Goal: Use online tool/utility: Utilize a website feature to perform a specific function

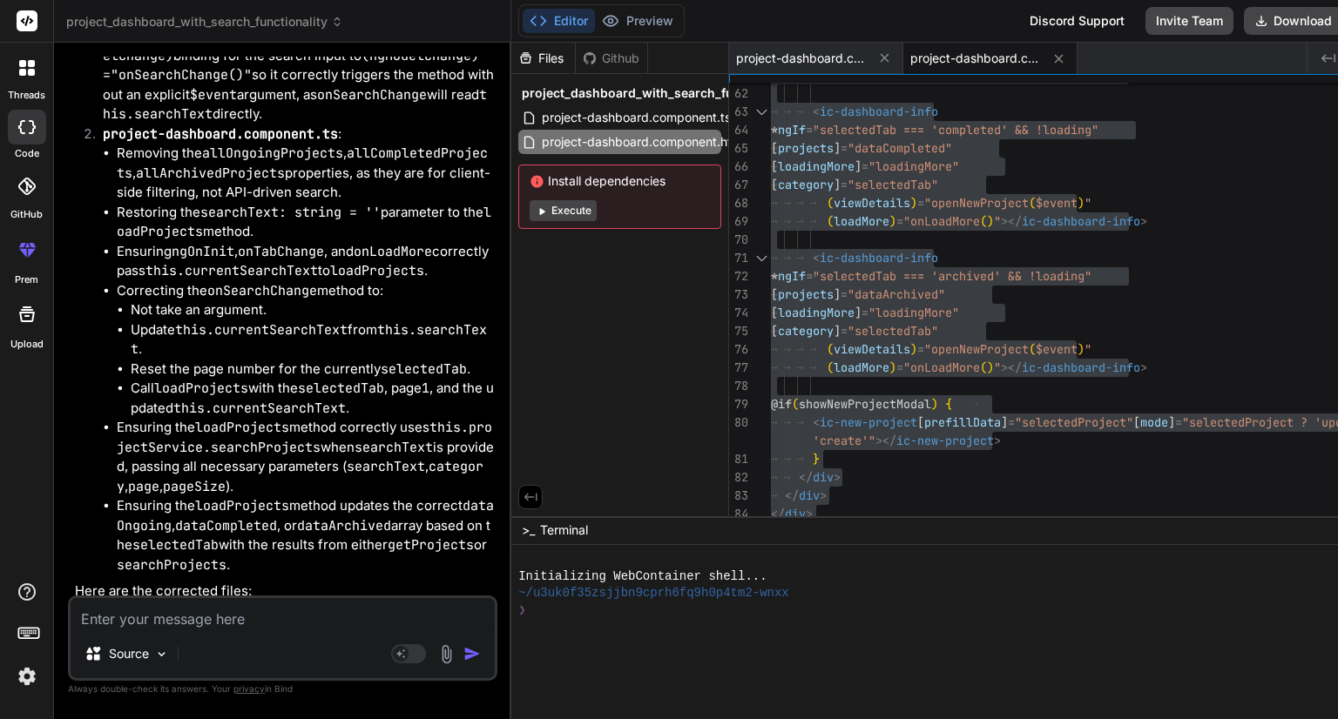
scroll to position [12986, 0]
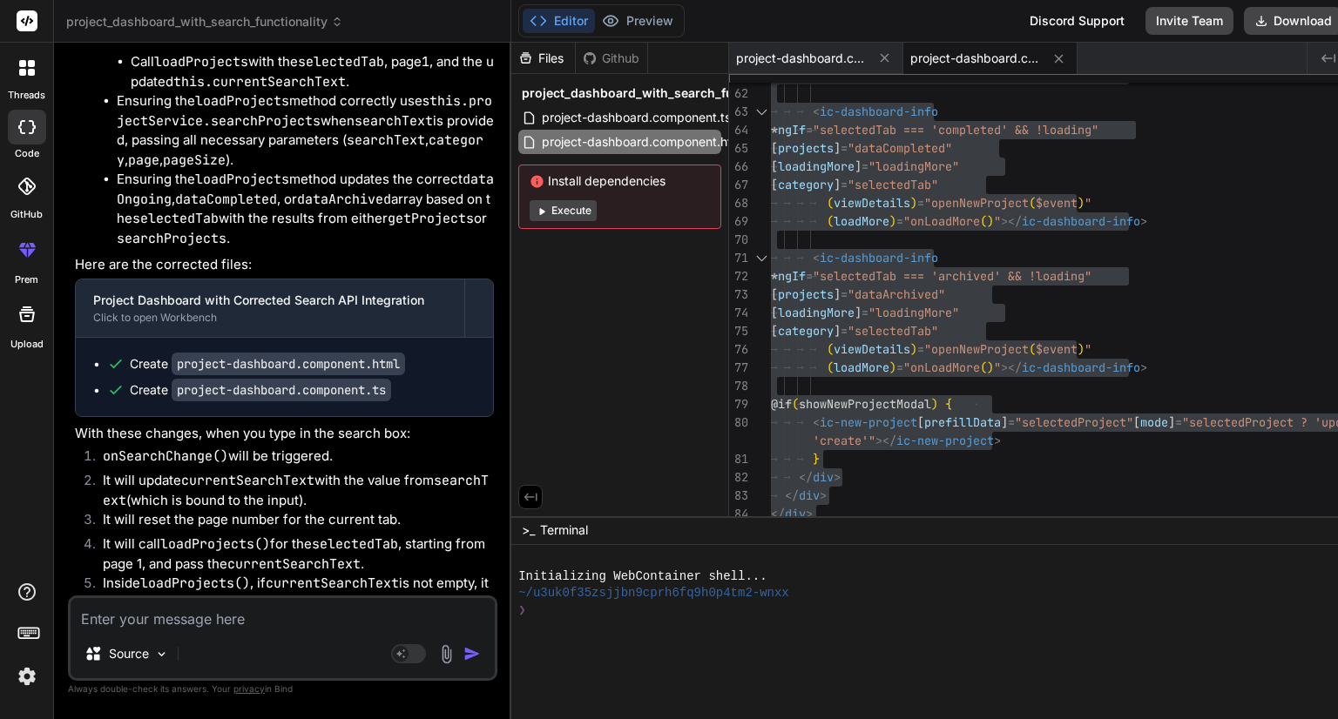
click at [307, 617] on textarea at bounding box center [283, 613] width 424 height 31
paste textarea "import { Component, inject, OnInit } from '@angular/core'; import { ProjectData…"
type textarea "import { Component, inject, OnInit } from '@angular/core'; import { ProjectData…"
type textarea "x"
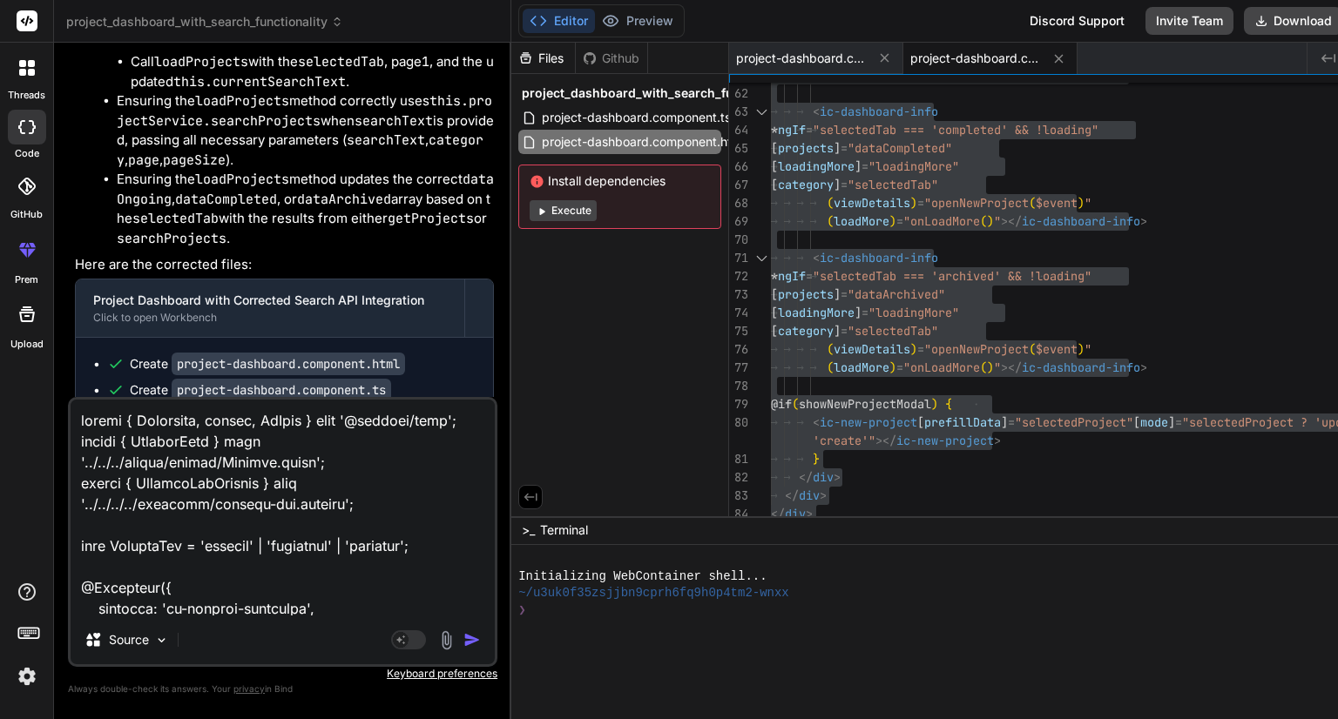
scroll to position [4661, 0]
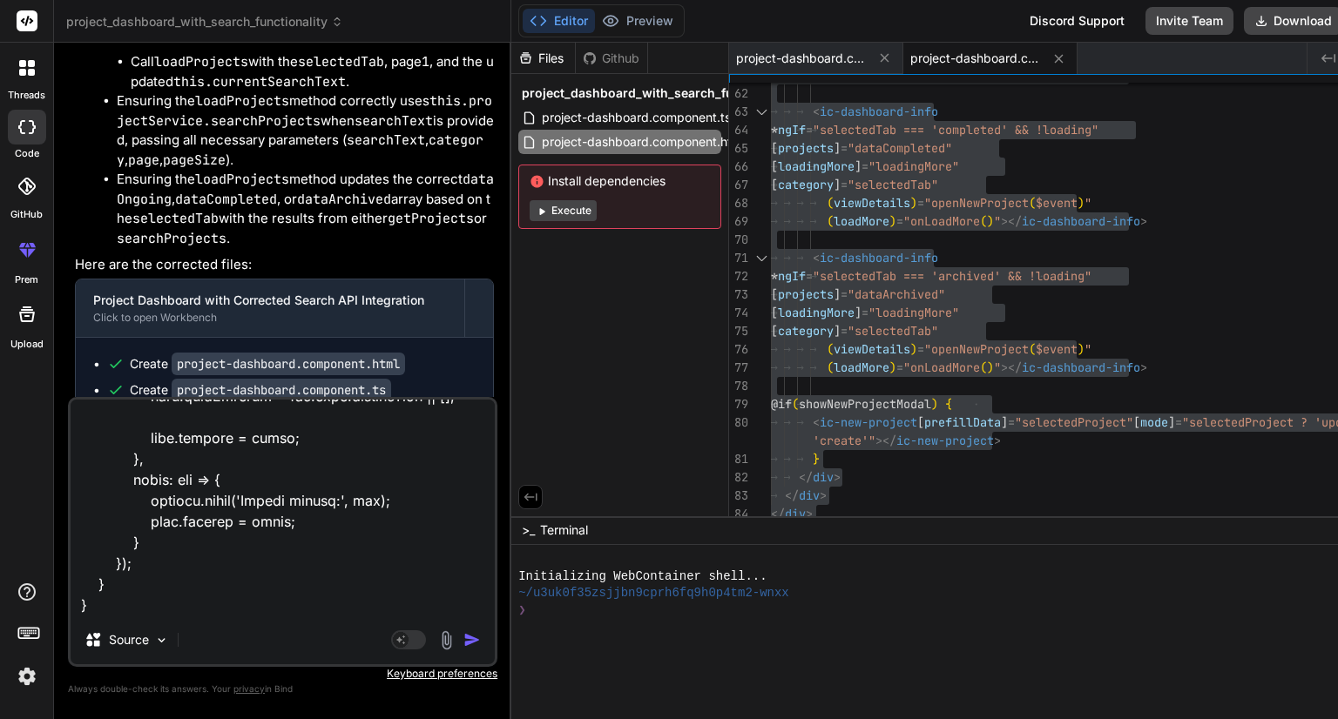
paste textarea "<div class="dashboard-container"> <div class="title">AI Image Converter</div> <…"
type textarea "import { Component, inject, OnInit } from '@angular/core'; import { ProjectData…"
type textarea "x"
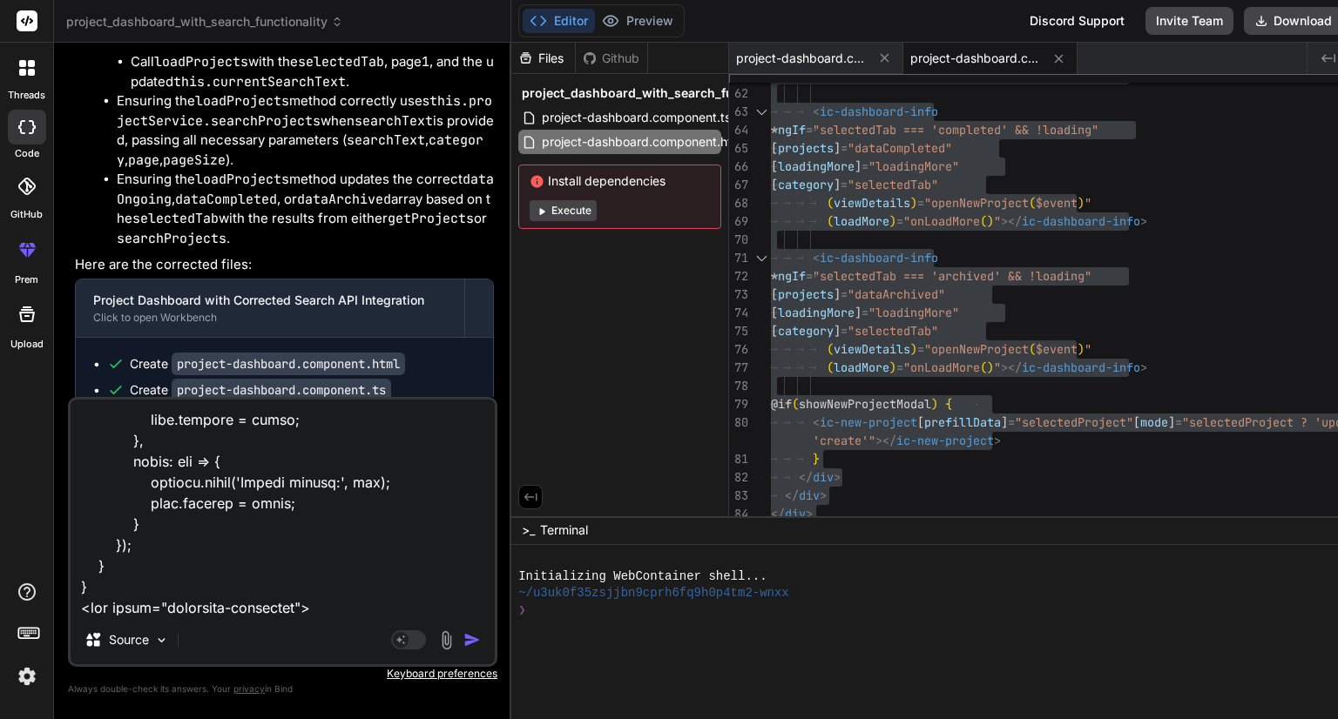
scroll to position [6668, 0]
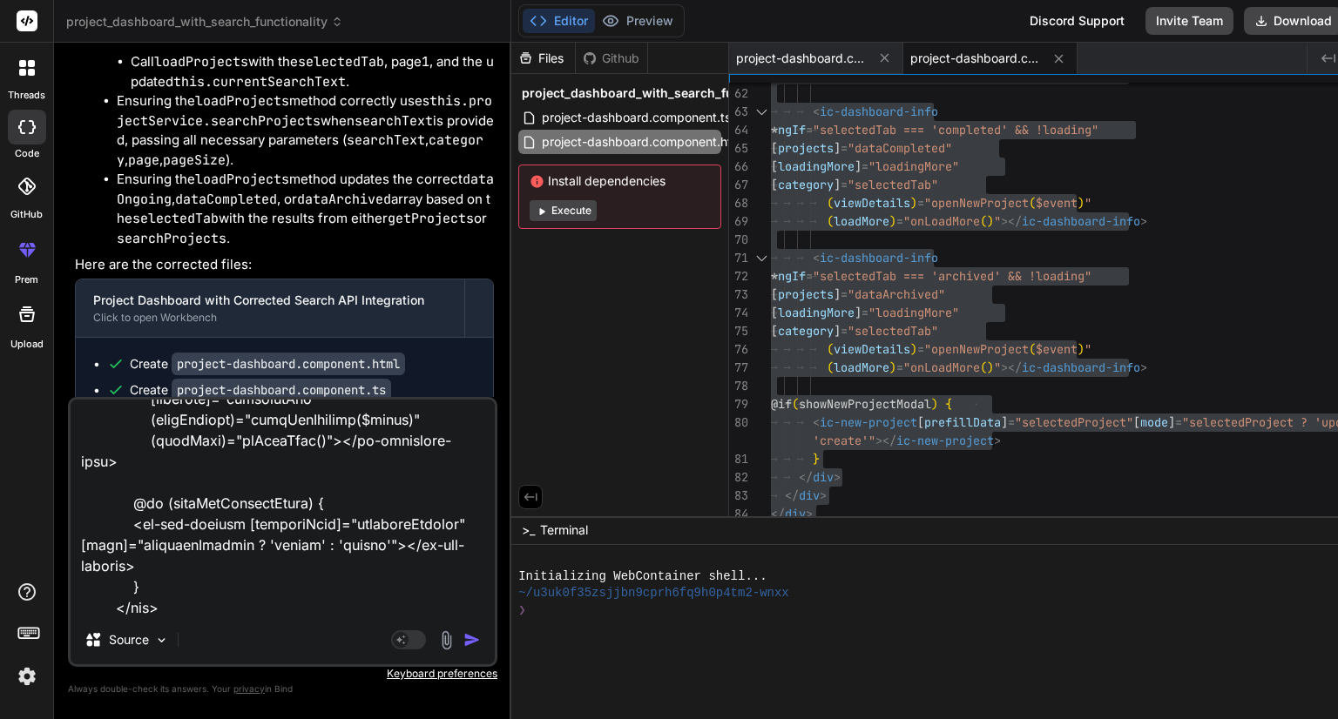
type textarea "import { Component, inject, OnInit } from '@angular/core'; import { ProjectData…"
type textarea "x"
type textarea "import { Component, inject, OnInit } from '@angular/core'; import { ProjectData…"
type textarea "x"
type textarea "import { Component, inject, OnInit } from '@angular/core'; import { ProjectData…"
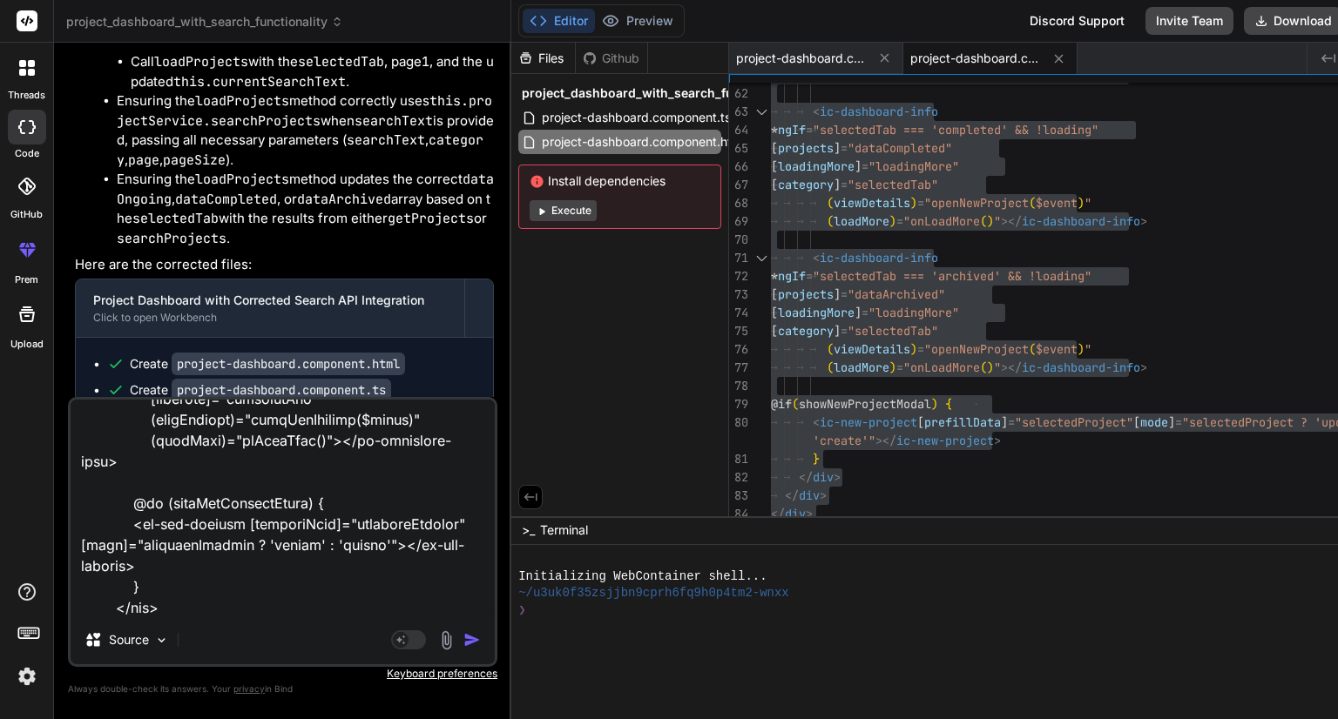
type textarea "x"
type textarea "import { Component, inject, OnInit } from '@angular/core'; import { ProjectData…"
type textarea "x"
type textarea "import { Component, inject, OnInit } from '@angular/core'; import { ProjectData…"
type textarea "x"
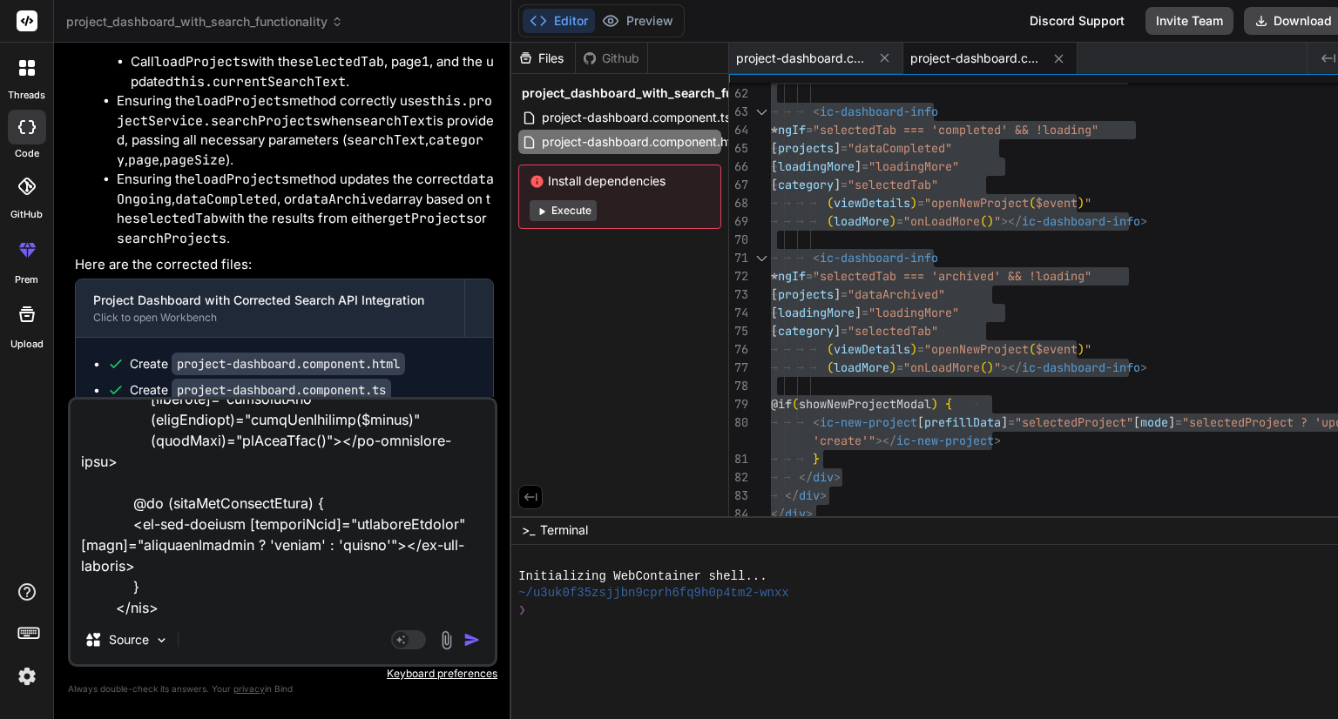
type textarea "import { Component, inject, OnInit } from '@angular/core'; import { ProjectData…"
type textarea "x"
type textarea "import { Component, inject, OnInit } from '@angular/core'; import { ProjectData…"
type textarea "x"
type textarea "import { Component, inject, OnInit } from '@angular/core'; import { ProjectData…"
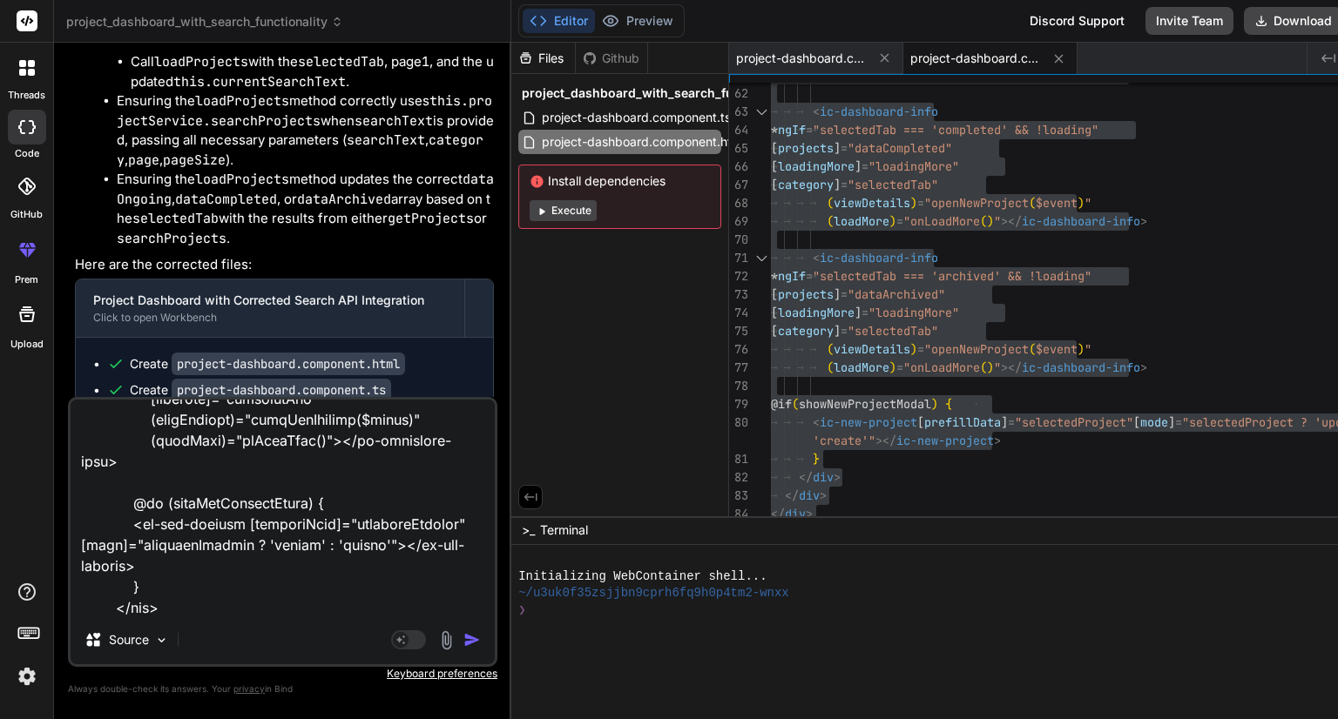
type textarea "x"
type textarea "import { Component, inject, OnInit } from '@angular/core'; import { ProjectData…"
type textarea "x"
type textarea "import { Component, inject, OnInit } from '@angular/core'; import { ProjectData…"
type textarea "x"
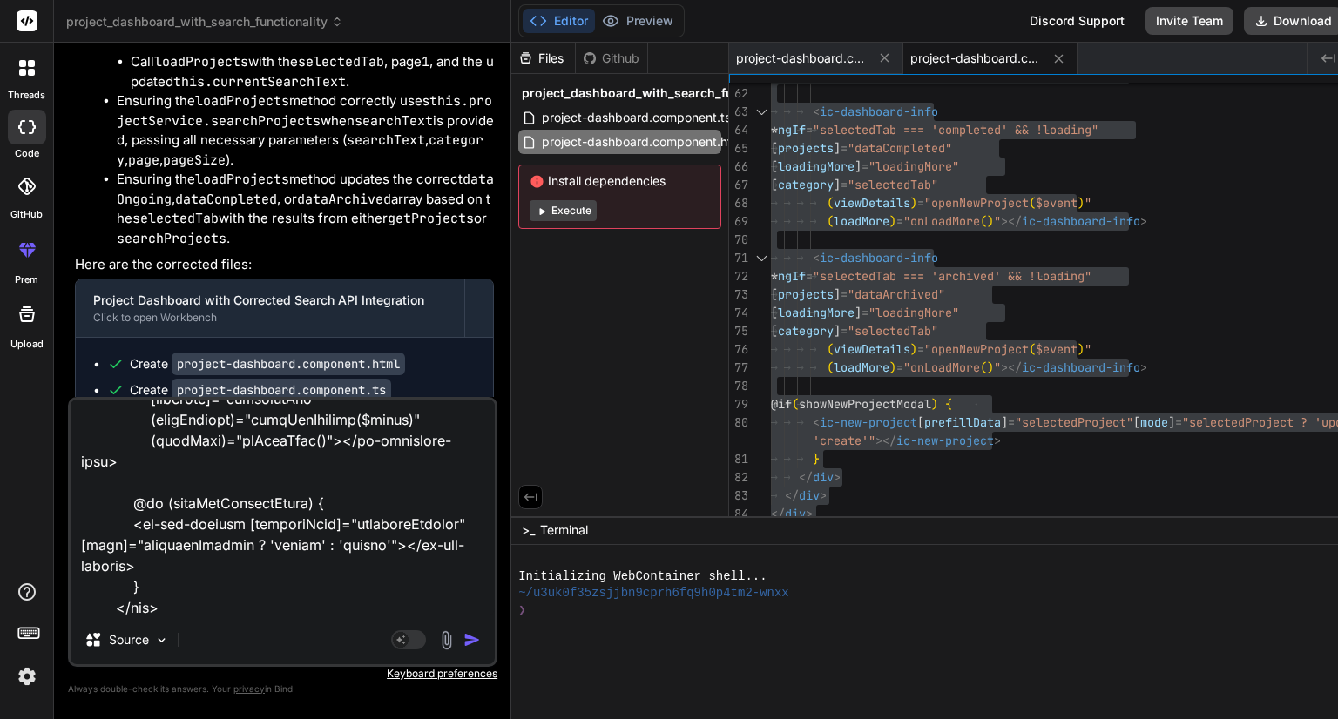
type textarea "import { Component, inject, OnInit } from '@angular/core'; import { ProjectData…"
type textarea "x"
type textarea "import { Component, inject, OnInit } from '@angular/core'; import { ProjectData…"
type textarea "x"
type textarea "import { Component, inject, OnInit } from '@angular/core'; import { ProjectData…"
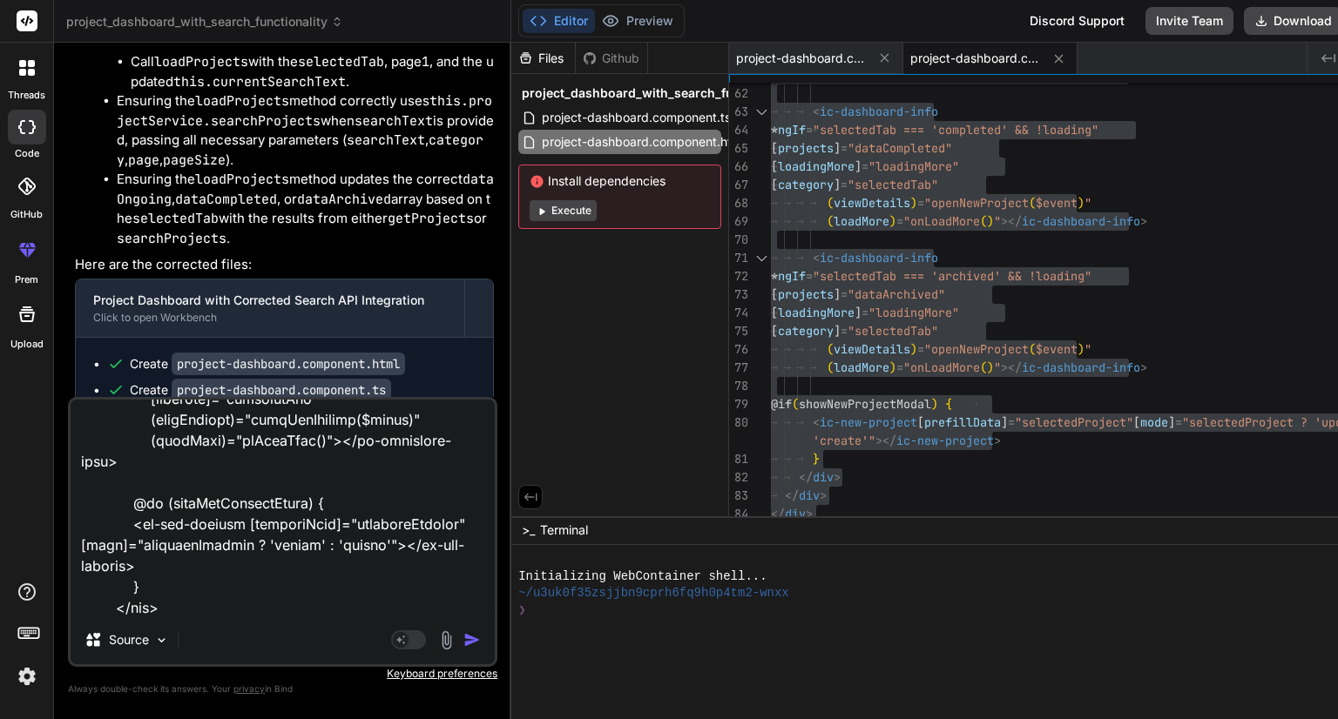
type textarea "x"
type textarea "import { Component, inject, OnInit } from '@angular/core'; import { ProjectData…"
type textarea "x"
type textarea "import { Component, inject, OnInit } from '@angular/core'; import { ProjectData…"
type textarea "x"
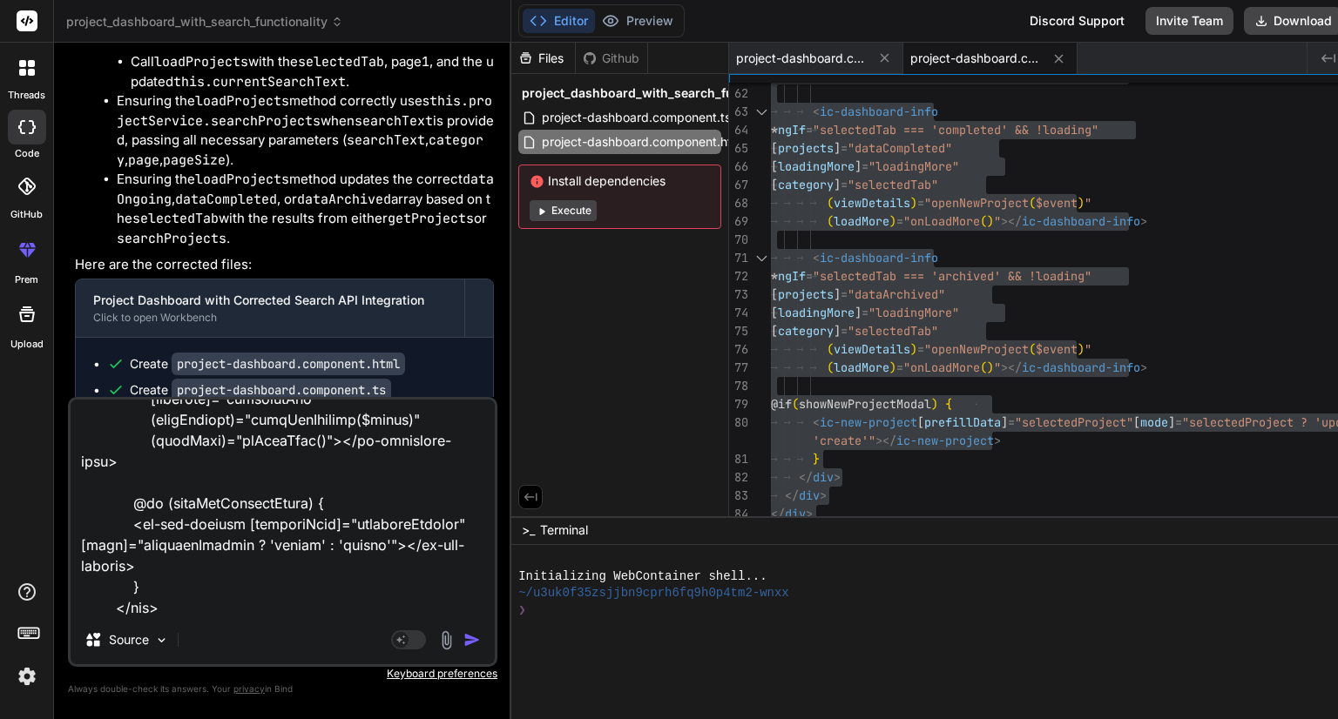
type textarea "import { Component, inject, OnInit } from '@angular/core'; import { ProjectData…"
type textarea "x"
type textarea "import { Component, inject, OnInit } from '@angular/core'; import { ProjectData…"
type textarea "x"
type textarea "import { Component, inject, OnInit } from '@angular/core'; import { ProjectData…"
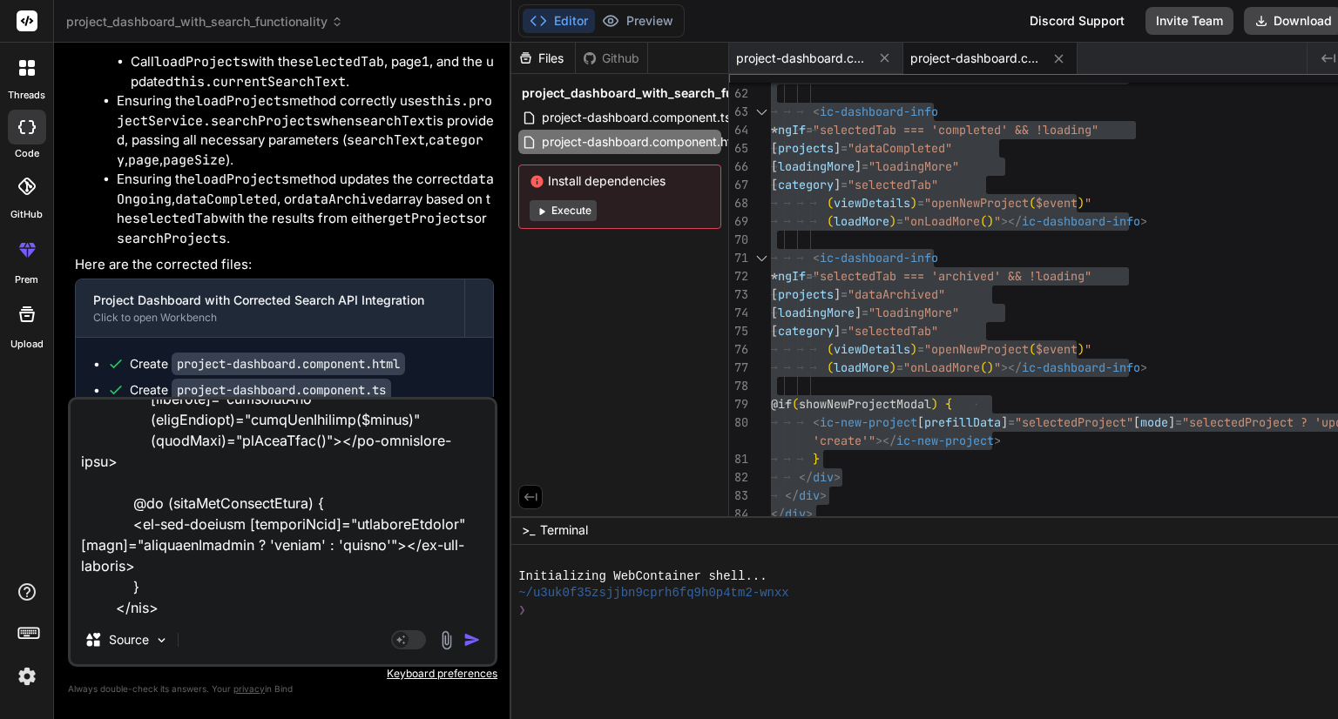
type textarea "x"
type textarea "import { Component, inject, OnInit } from '@angular/core'; import { ProjectData…"
type textarea "x"
type textarea "import { Component, inject, OnInit } from '@angular/core'; import { ProjectData…"
type textarea "x"
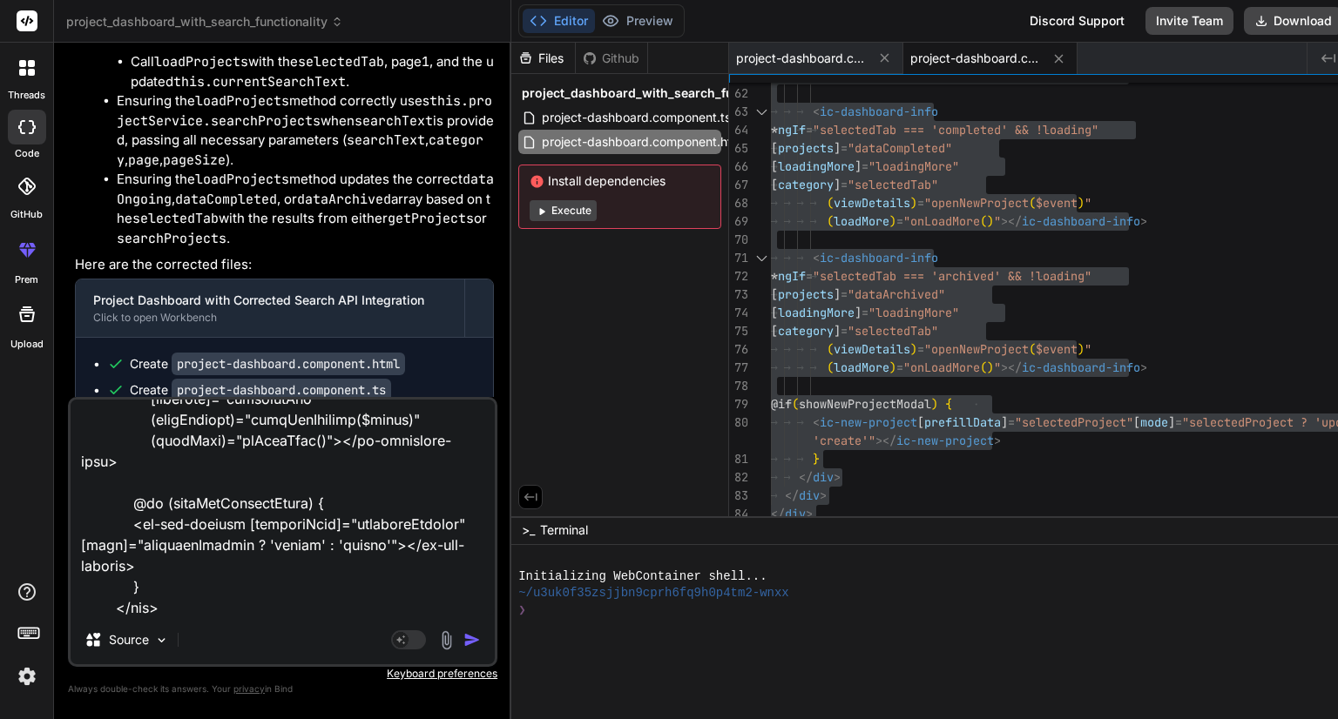
type textarea "import { Component, inject, OnInit } from '@angular/core'; import { ProjectData…"
type textarea "x"
type textarea "import { Component, inject, OnInit } from '@angular/core'; import { ProjectData…"
type textarea "x"
type textarea "import { Component, inject, OnInit } from '@angular/core'; import { ProjectData…"
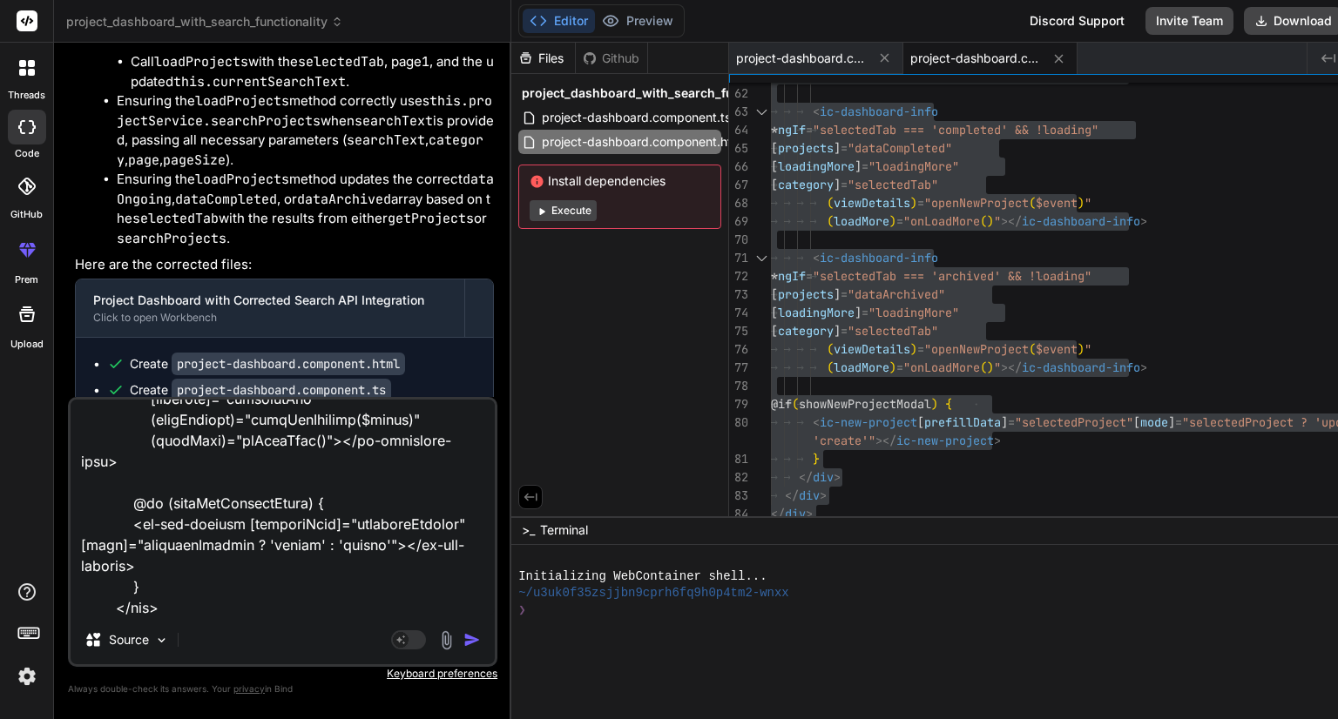
type textarea "x"
type textarea "import { Component, inject, OnInit } from '@angular/core'; import { ProjectData…"
type textarea "x"
type textarea "import { Component, inject, OnInit } from '@angular/core'; import { ProjectData…"
type textarea "x"
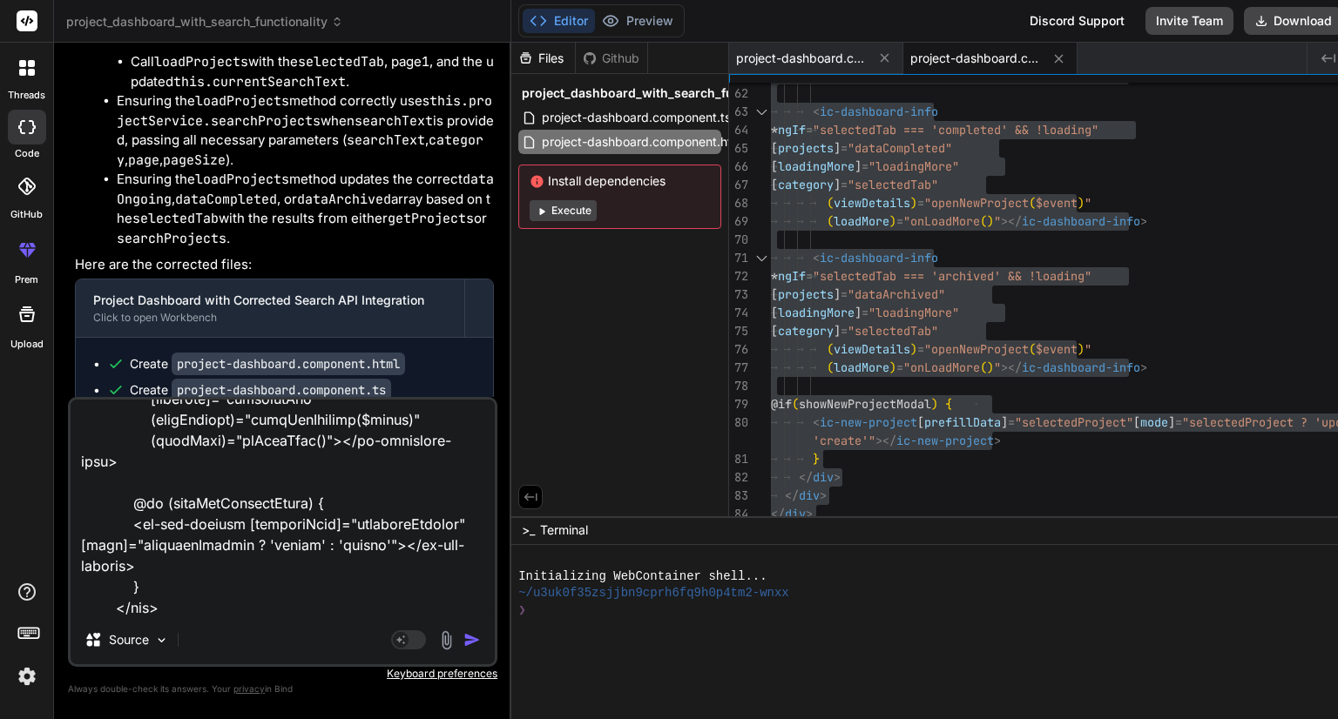
type textarea "import { Component, inject, OnInit } from '@angular/core'; import { ProjectData…"
type textarea "x"
type textarea "import { Component, inject, OnInit } from '@angular/core'; import { ProjectData…"
type textarea "x"
type textarea "import { Component, inject, OnInit } from '@angular/core'; import { ProjectData…"
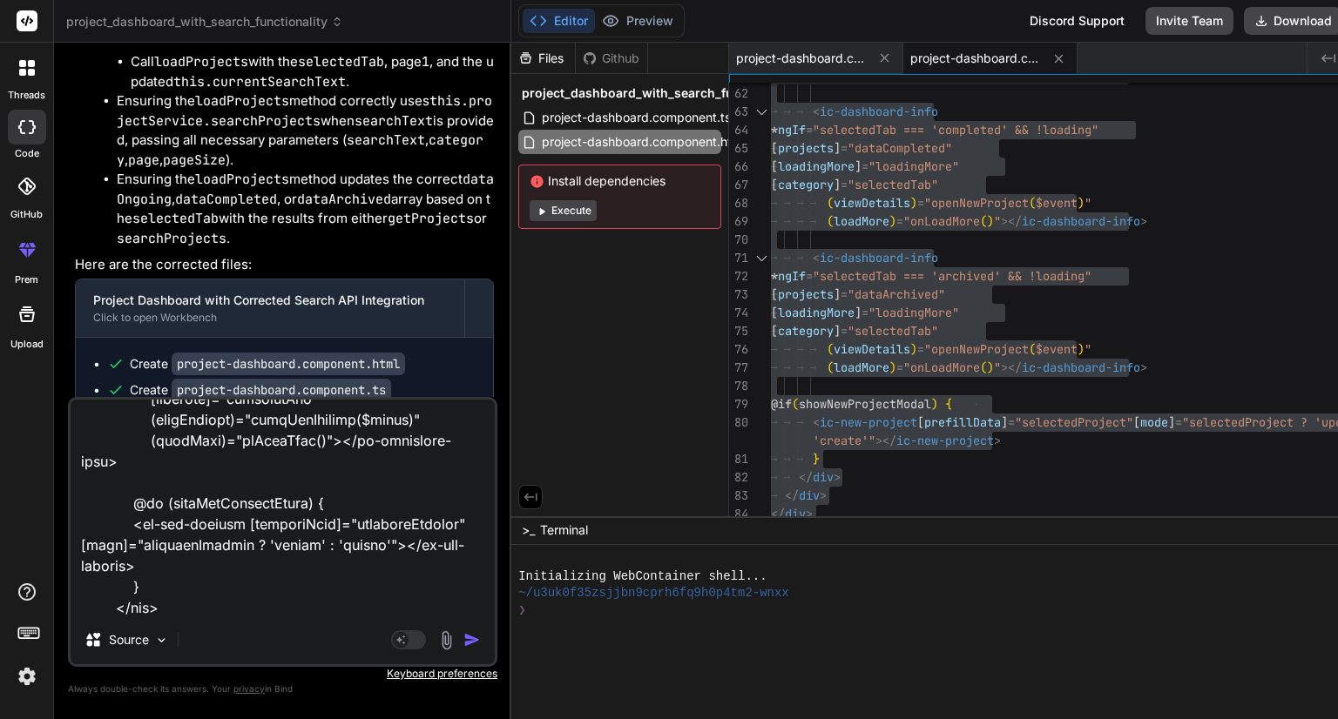
type textarea "x"
type textarea "import { Component, inject, OnInit } from '@angular/core'; import { ProjectData…"
type textarea "x"
type textarea "import { Component, inject, OnInit } from '@angular/core'; import { ProjectData…"
type textarea "x"
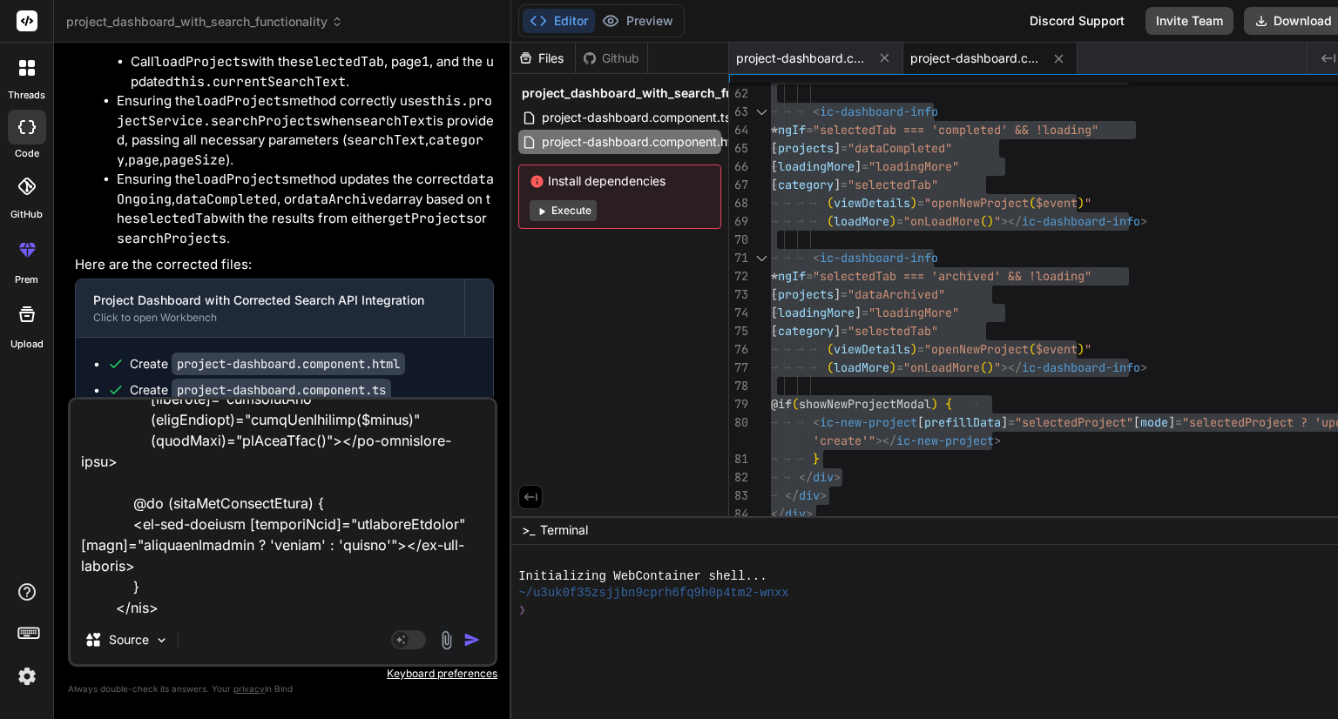
type textarea "import { Component, inject, OnInit } from '@angular/core'; import { ProjectData…"
type textarea "x"
type textarea "import { Component, inject, OnInit } from '@angular/core'; import { ProjectData…"
type textarea "x"
type textarea "import { Component, inject, OnInit } from '@angular/core'; import { ProjectData…"
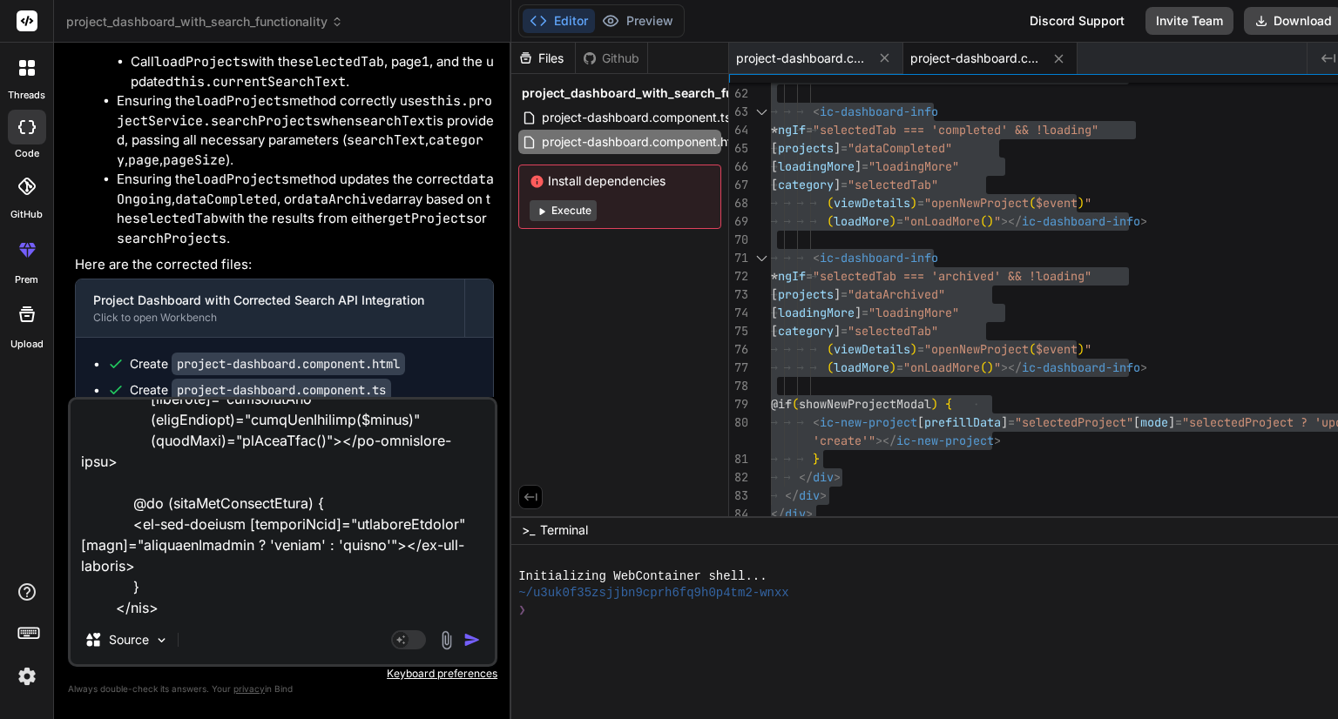
type textarea "x"
type textarea "import { Component, inject, OnInit } from '@angular/core'; import { ProjectData…"
type textarea "x"
type textarea "import { Component, inject, OnInit } from '@angular/core'; import { ProjectData…"
type textarea "x"
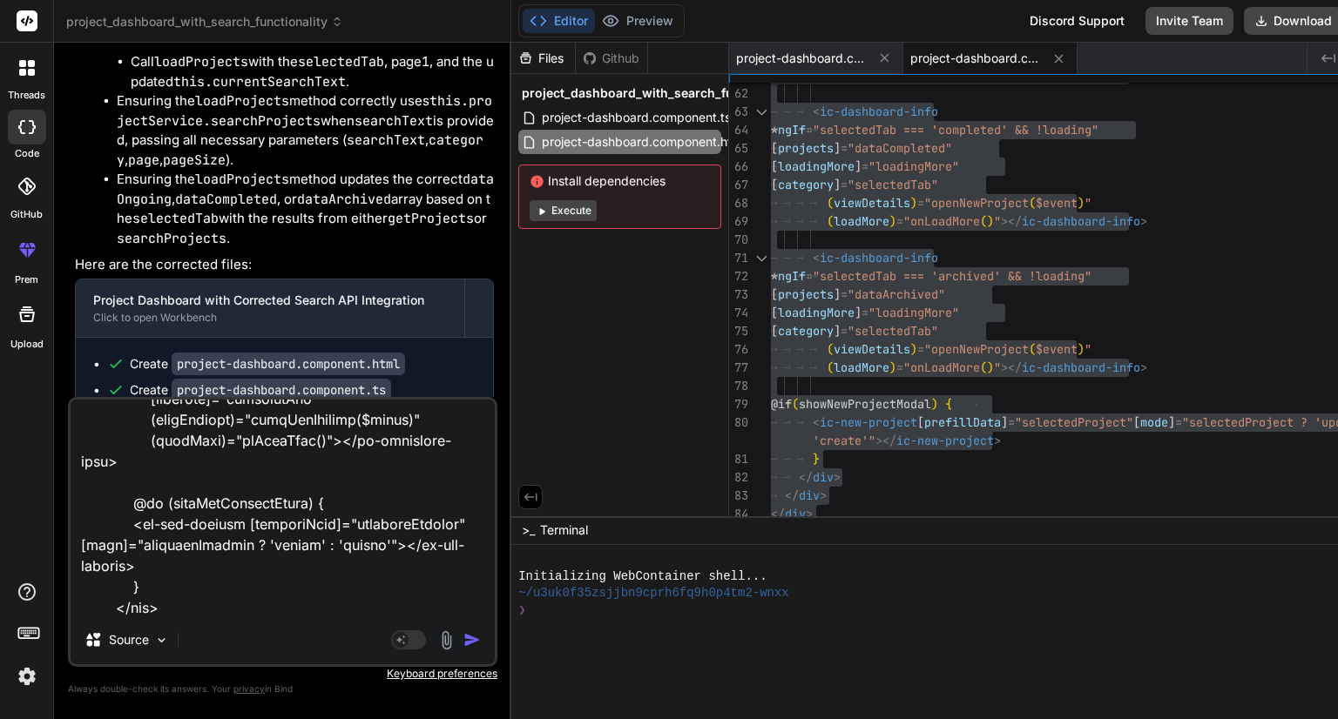
type textarea "import { Component, inject, OnInit } from '@angular/core'; import { ProjectData…"
type textarea "x"
type textarea "import { Component, inject, OnInit } from '@angular/core'; import { ProjectData…"
type textarea "x"
type textarea "import { Component, inject, OnInit } from '@angular/core'; import { ProjectData…"
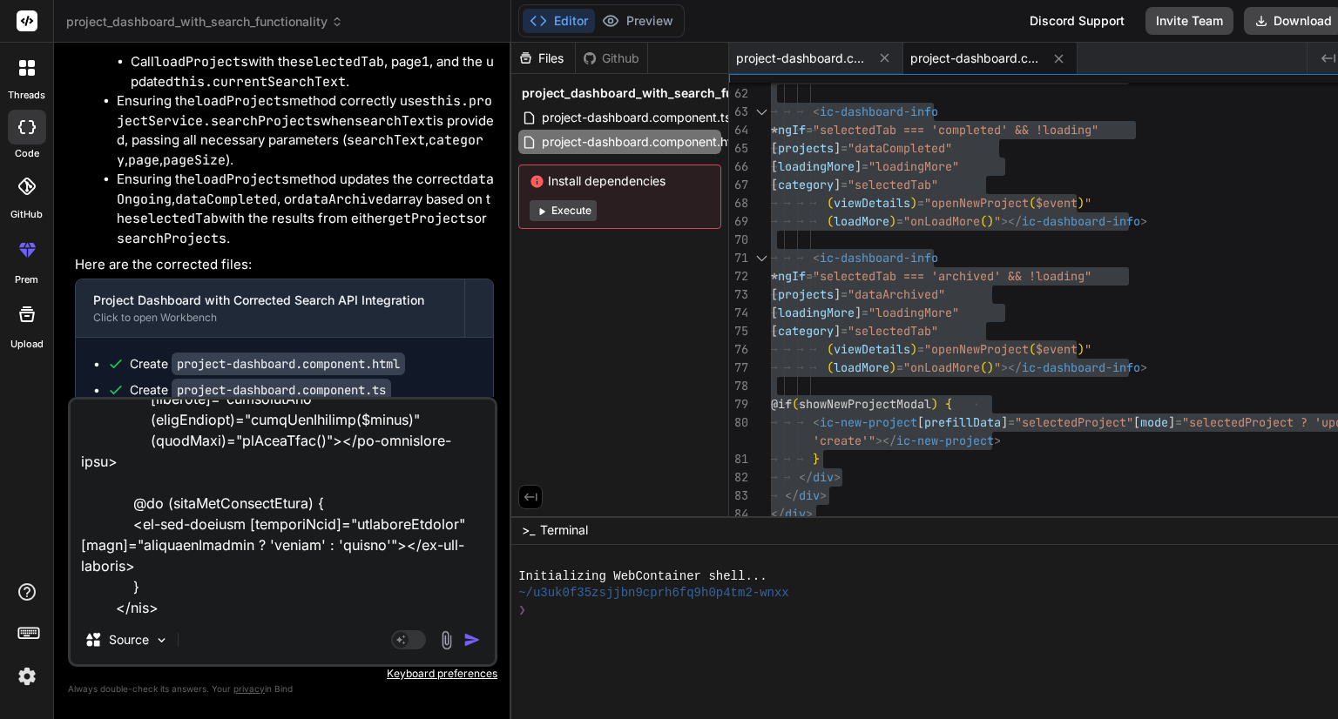
type textarea "x"
type textarea "import { Component, inject, OnInit } from '@angular/core'; import { ProjectData…"
type textarea "x"
type textarea "import { Component, inject, OnInit } from '@angular/core'; import { ProjectData…"
type textarea "x"
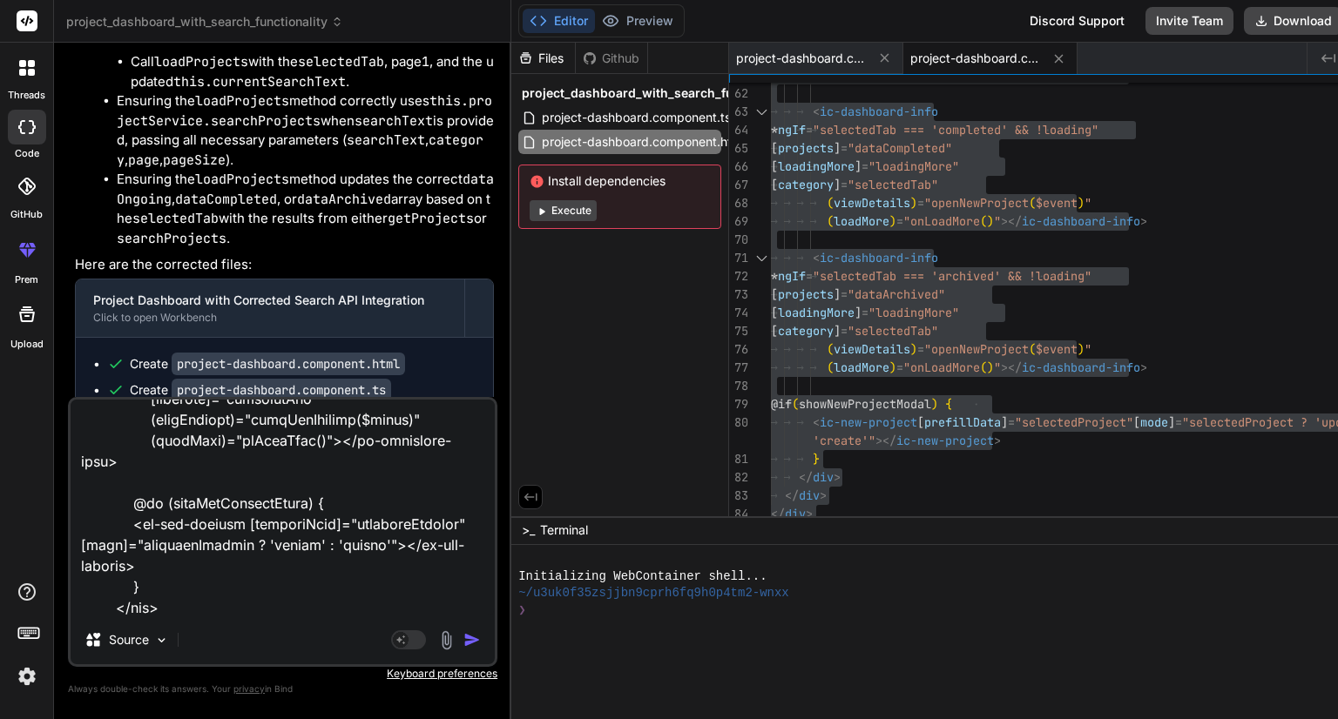
type textarea "import { Component, inject, OnInit } from '@angular/core'; import { ProjectData…"
type textarea "x"
type textarea "import { Component, inject, OnInit } from '@angular/core'; import { ProjectData…"
type textarea "x"
type textarea "import { Component, inject, OnInit } from '@angular/core'; import { ProjectData…"
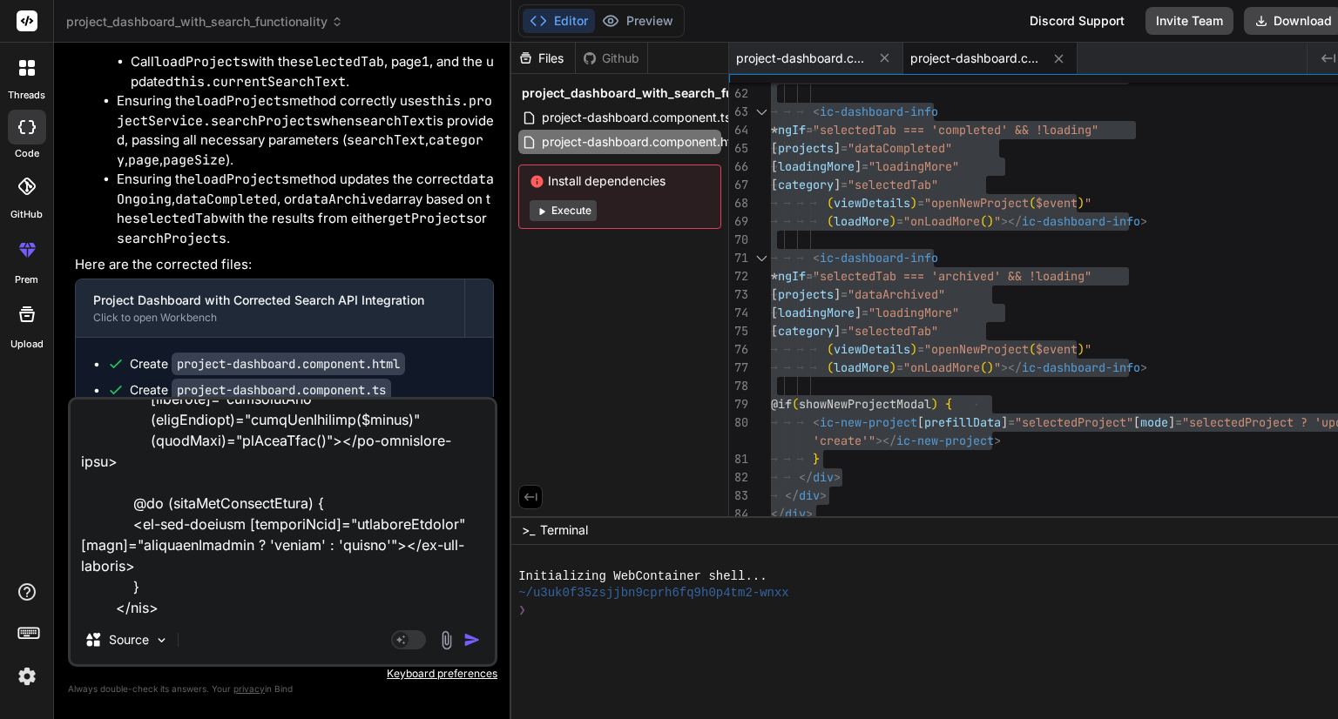
type textarea "x"
type textarea "import { Component, inject, OnInit } from '@angular/core'; import { ProjectData…"
type textarea "x"
type textarea "import { Component, inject, OnInit } from '@angular/core'; import { ProjectData…"
type textarea "x"
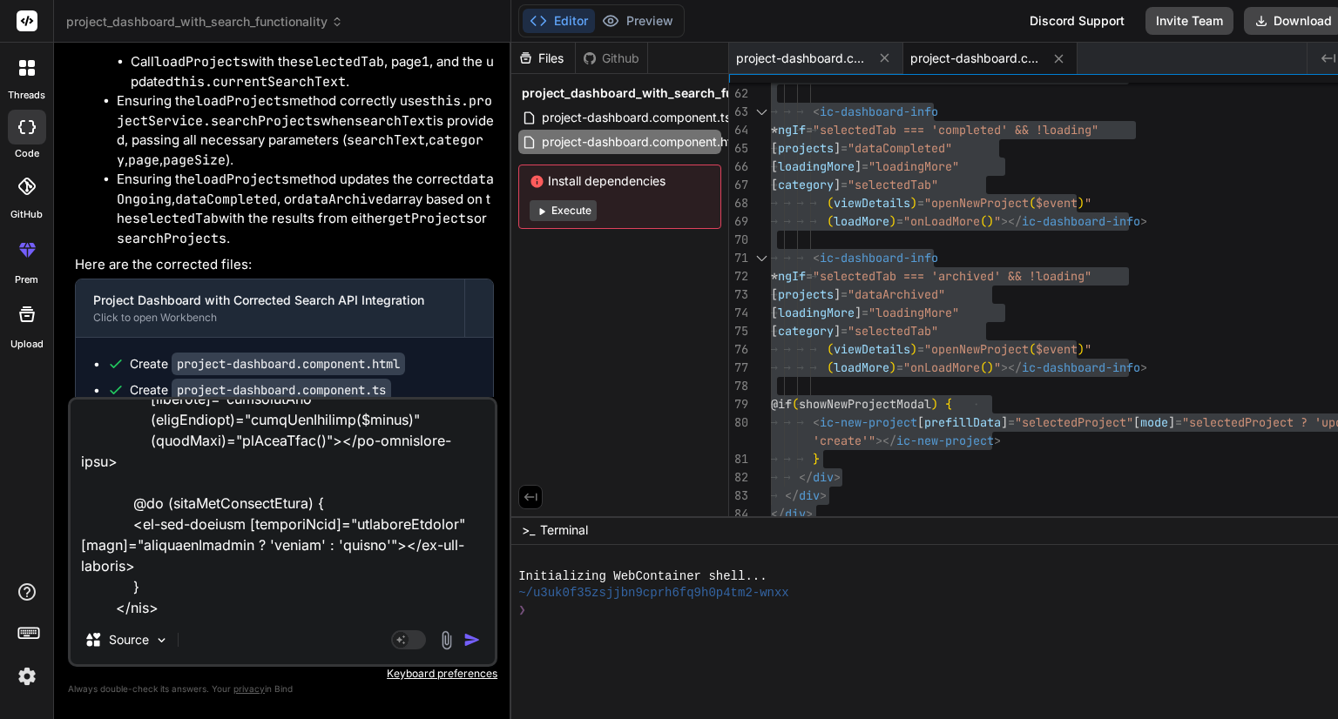
type textarea "import { Component, inject, OnInit } from '@angular/core'; import { ProjectData…"
type textarea "x"
type textarea "import { Component, inject, OnInit } from '@angular/core'; import { ProjectData…"
type textarea "x"
type textarea "import { Component, inject, OnInit } from '@angular/core'; import { ProjectData…"
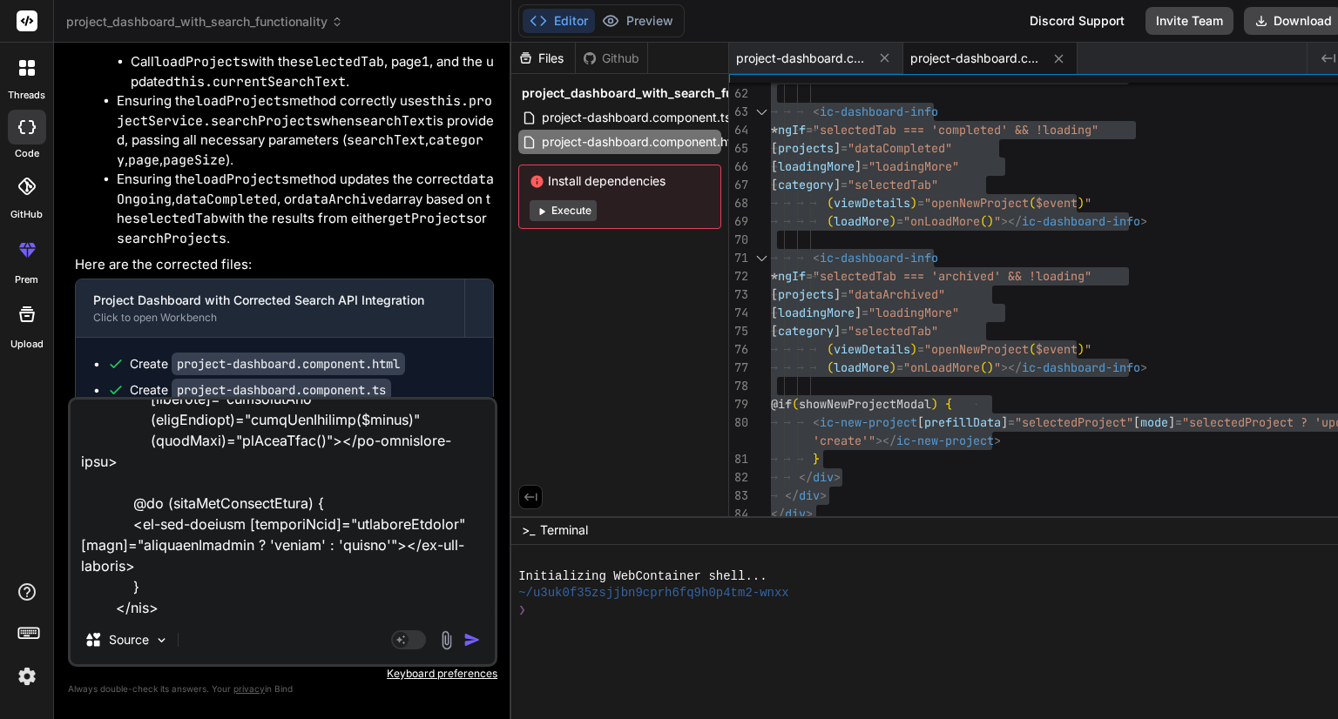
type textarea "x"
type textarea "import { Component, inject, OnInit } from '@angular/core'; import { ProjectData…"
type textarea "x"
type textarea "import { Component, inject, OnInit } from '@angular/core'; import { ProjectData…"
type textarea "x"
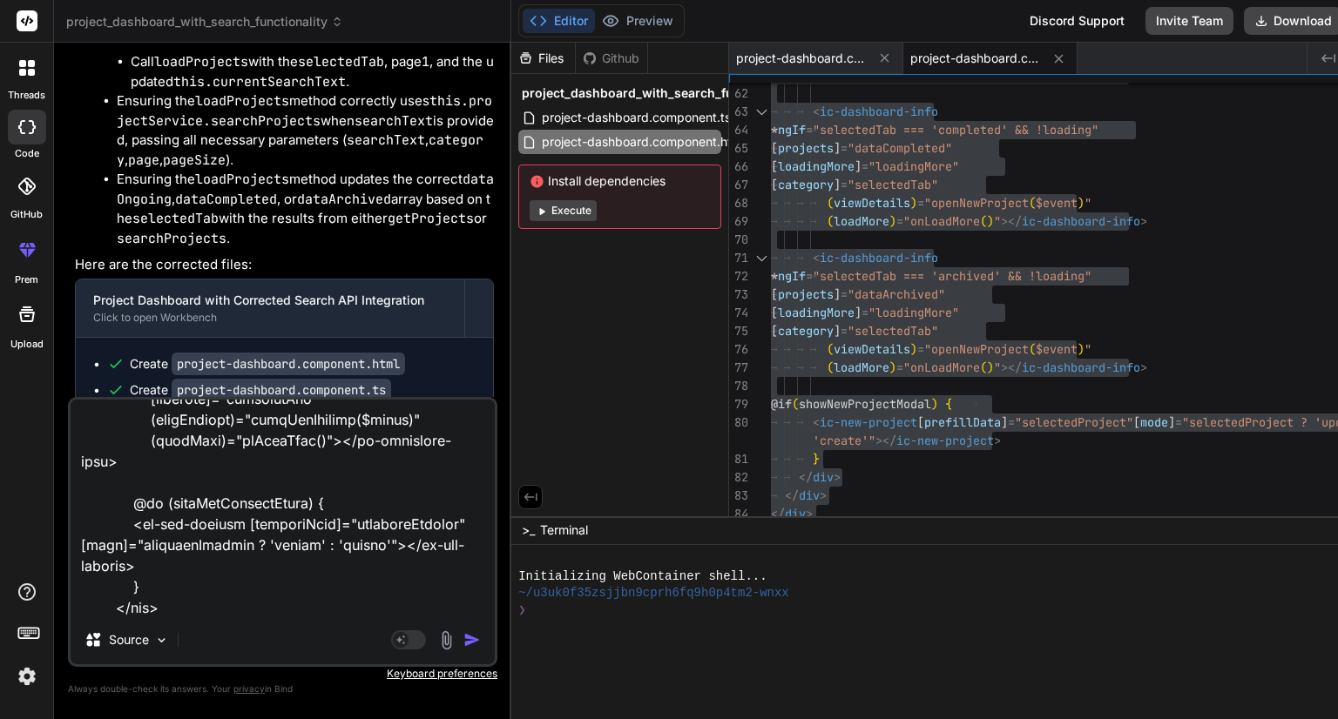
type textarea "import { Component, inject, OnInit } from '@angular/core'; import { ProjectData…"
type textarea "x"
type textarea "import { Component, inject, OnInit } from '@angular/core'; import { ProjectData…"
type textarea "x"
type textarea "import { Component, inject, OnInit } from '@angular/core'; import { ProjectData…"
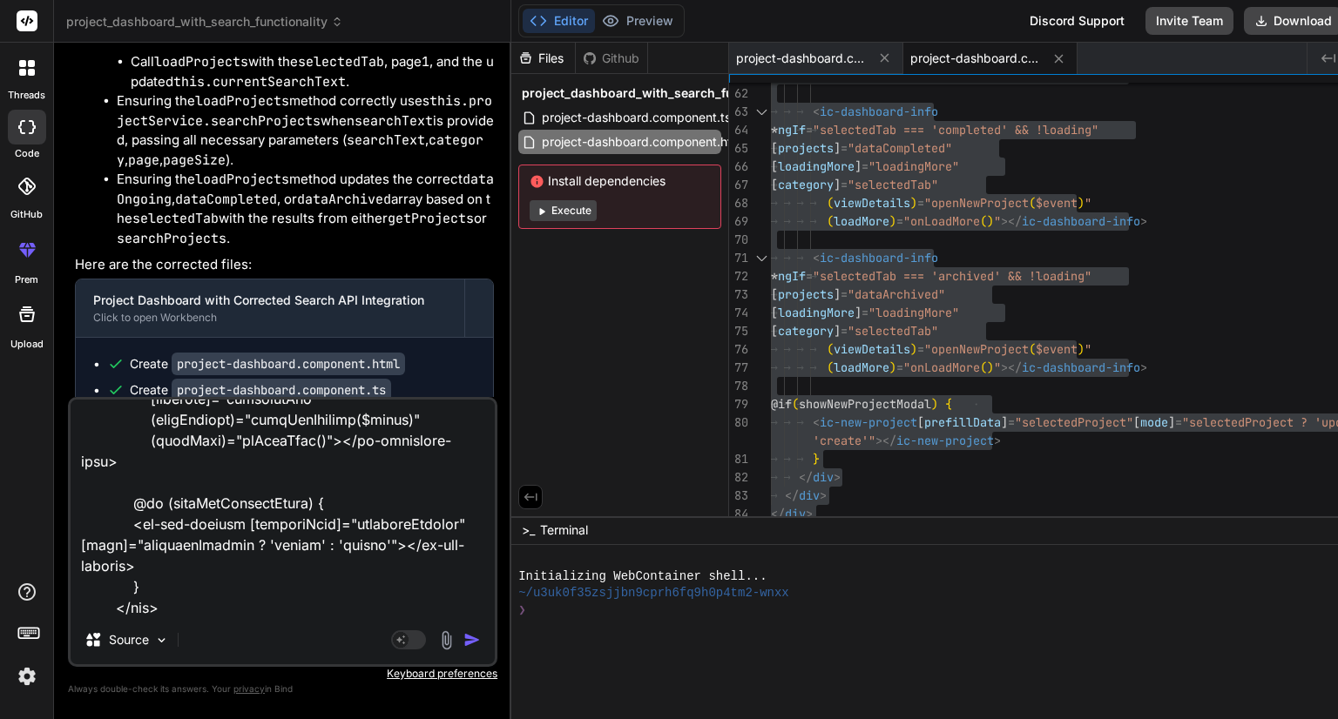
type textarea "x"
type textarea "import { Component, inject, OnInit } from '@angular/core'; import { ProjectData…"
type textarea "x"
type textarea "import { Component, inject, OnInit } from '@angular/core'; import { ProjectData…"
type textarea "x"
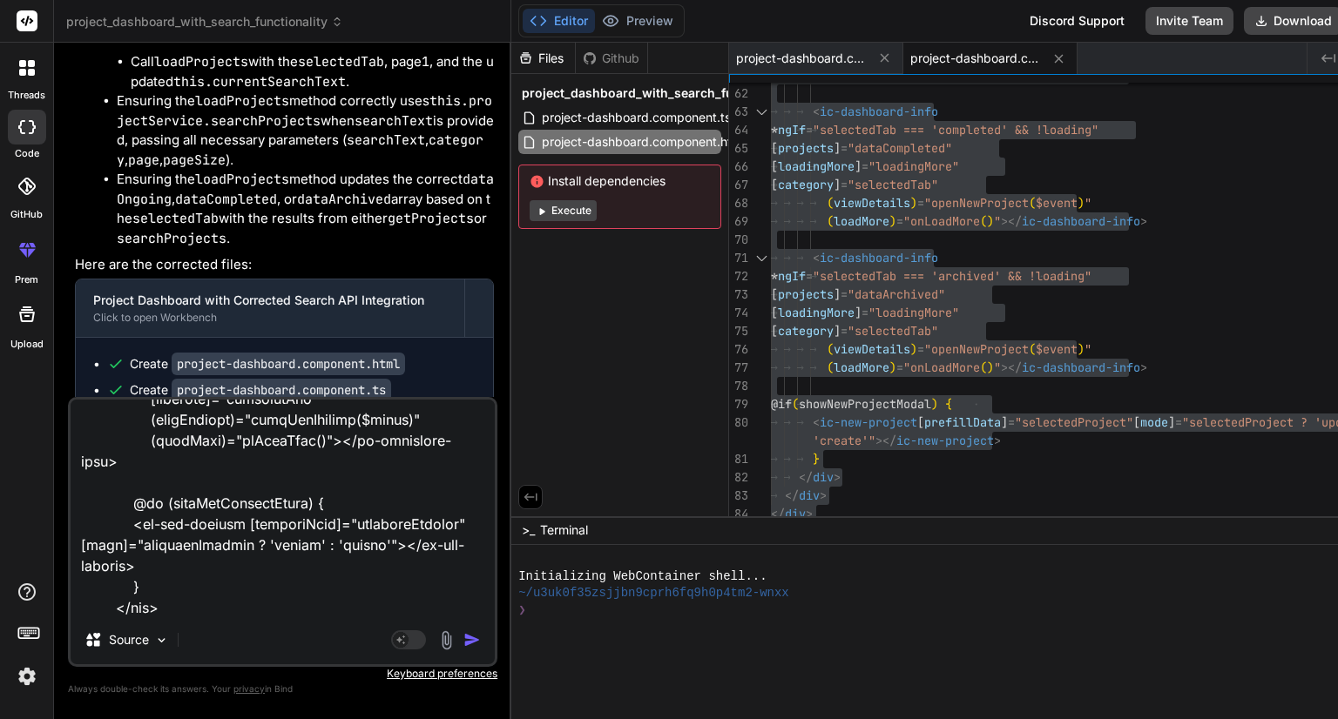
type textarea "import { Component, inject, OnInit } from '@angular/core'; import { ProjectData…"
type textarea "x"
type textarea "import { Component, inject, OnInit } from '@angular/core'; import { ProjectData…"
type textarea "x"
type textarea "import { Component, inject, OnInit } from '@angular/core'; import { ProjectData…"
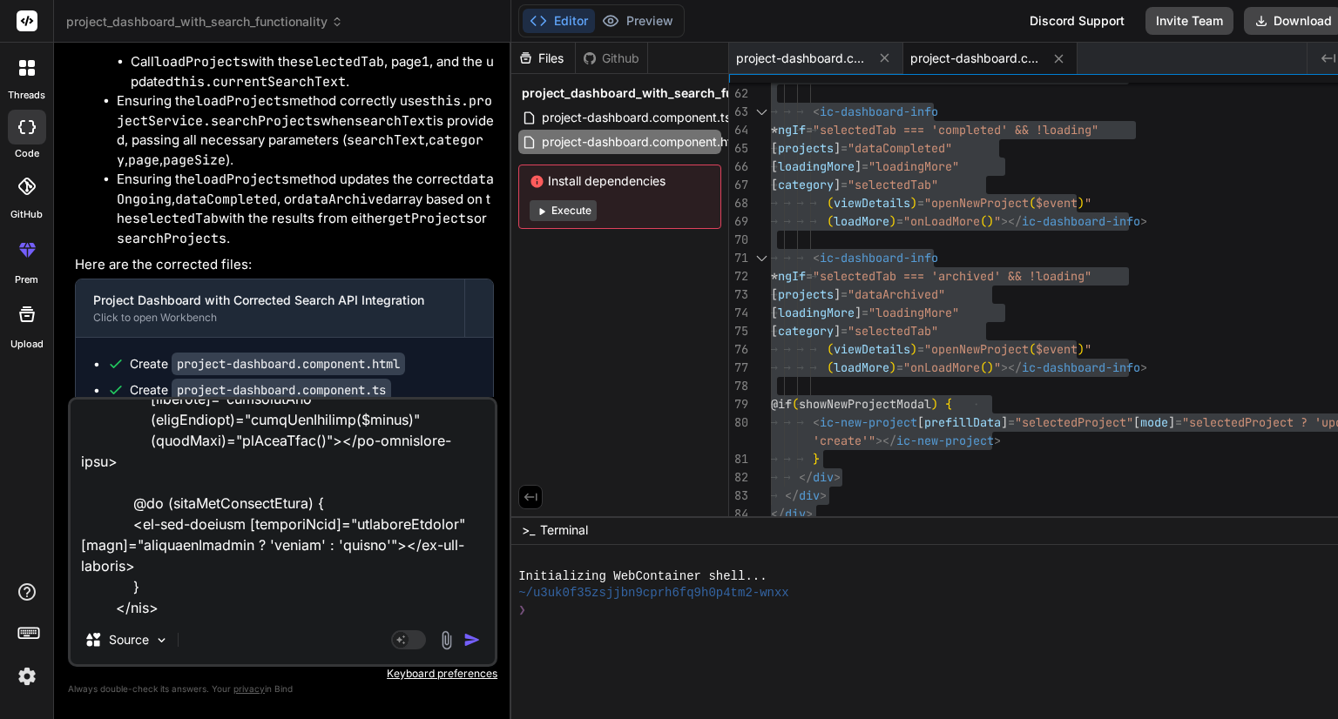
type textarea "x"
type textarea "import { Component, inject, OnInit } from '@angular/core'; import { ProjectData…"
type textarea "x"
type textarea "import { Component, inject, OnInit } from '@angular/core'; import { ProjectData…"
type textarea "x"
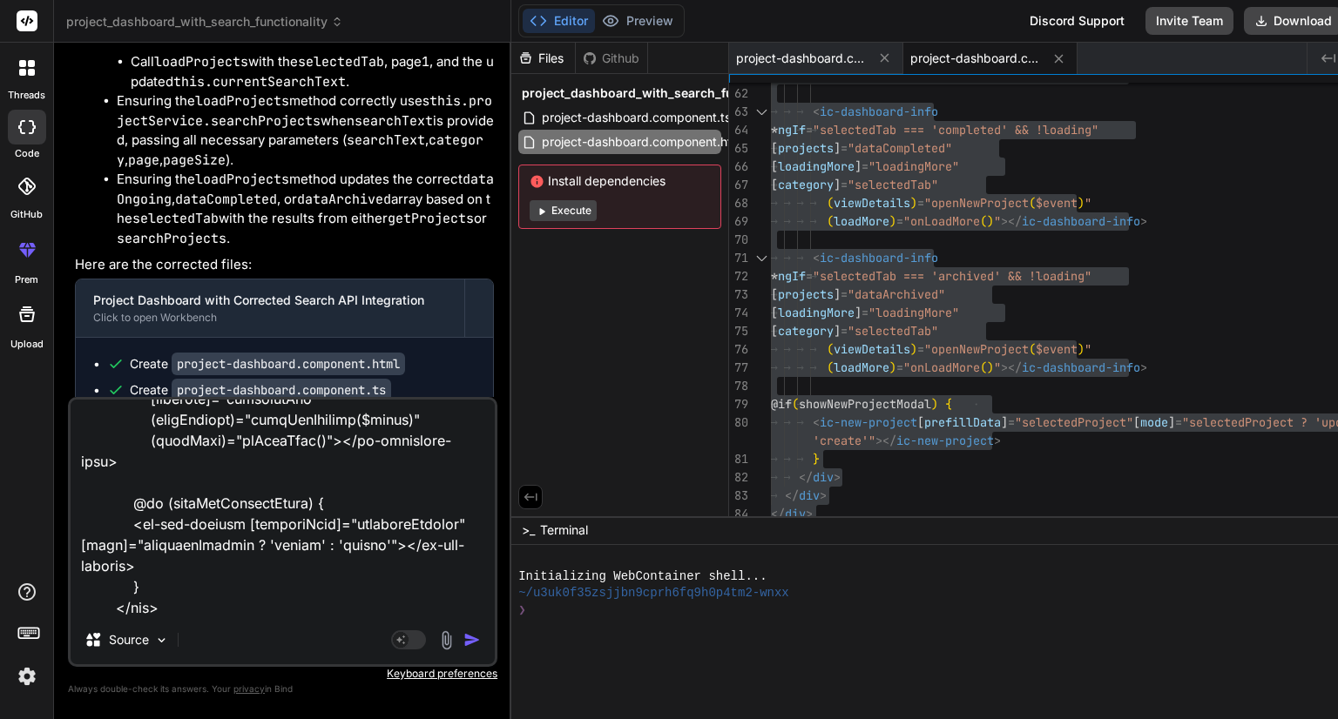
type textarea "import { Component, inject, OnInit } from '@angular/core'; import { ProjectData…"
type textarea "x"
type textarea "import { Component, inject, OnInit } from '@angular/core'; import { ProjectData…"
type textarea "x"
type textarea "import { Component, inject, OnInit } from '@angular/core'; import { ProjectData…"
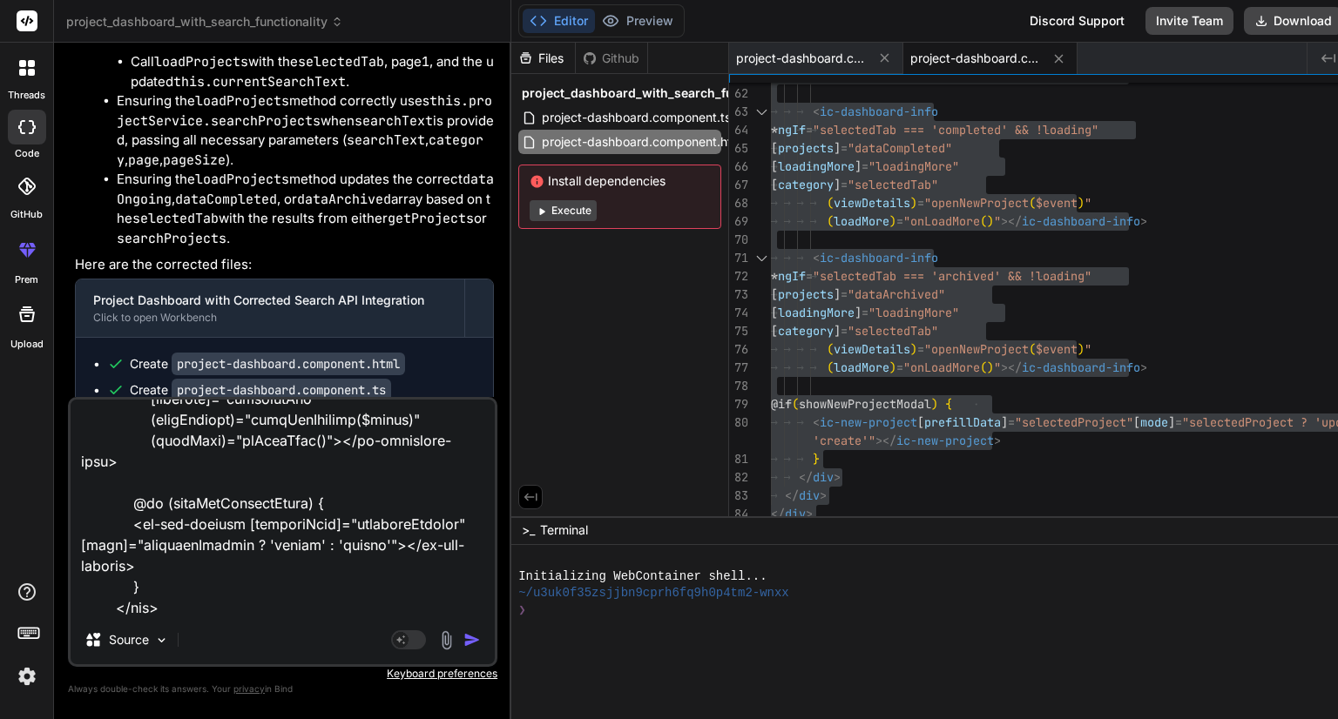
type textarea "x"
type textarea "import { Component, inject, OnInit } from '@angular/core'; import { ProjectData…"
type textarea "x"
type textarea "import { Component, inject, OnInit } from '@angular/core'; import { ProjectData…"
type textarea "x"
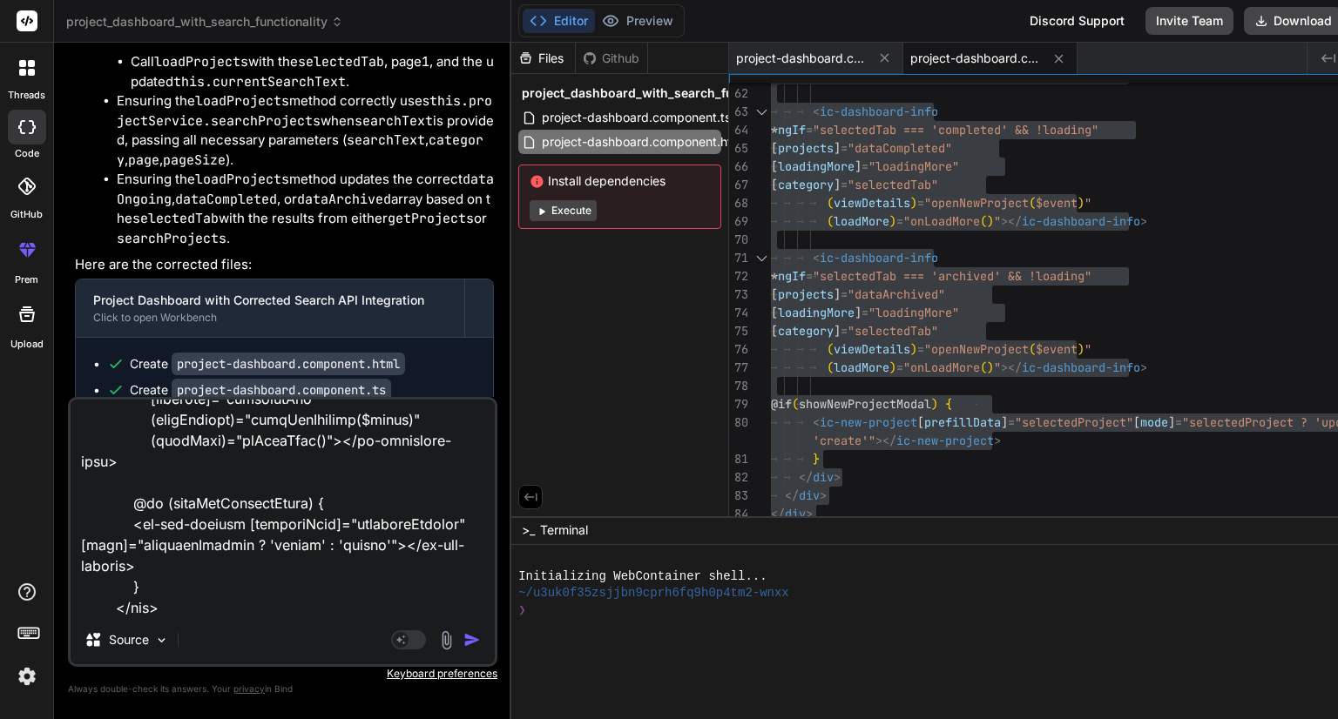
type textarea "import { Component, inject, OnInit } from '@angular/core'; import { ProjectData…"
type textarea "x"
type textarea "import { Component, inject, OnInit } from '@angular/core'; import { ProjectData…"
type textarea "x"
type textarea "import { Component, inject, OnInit } from '@angular/core'; import { ProjectData…"
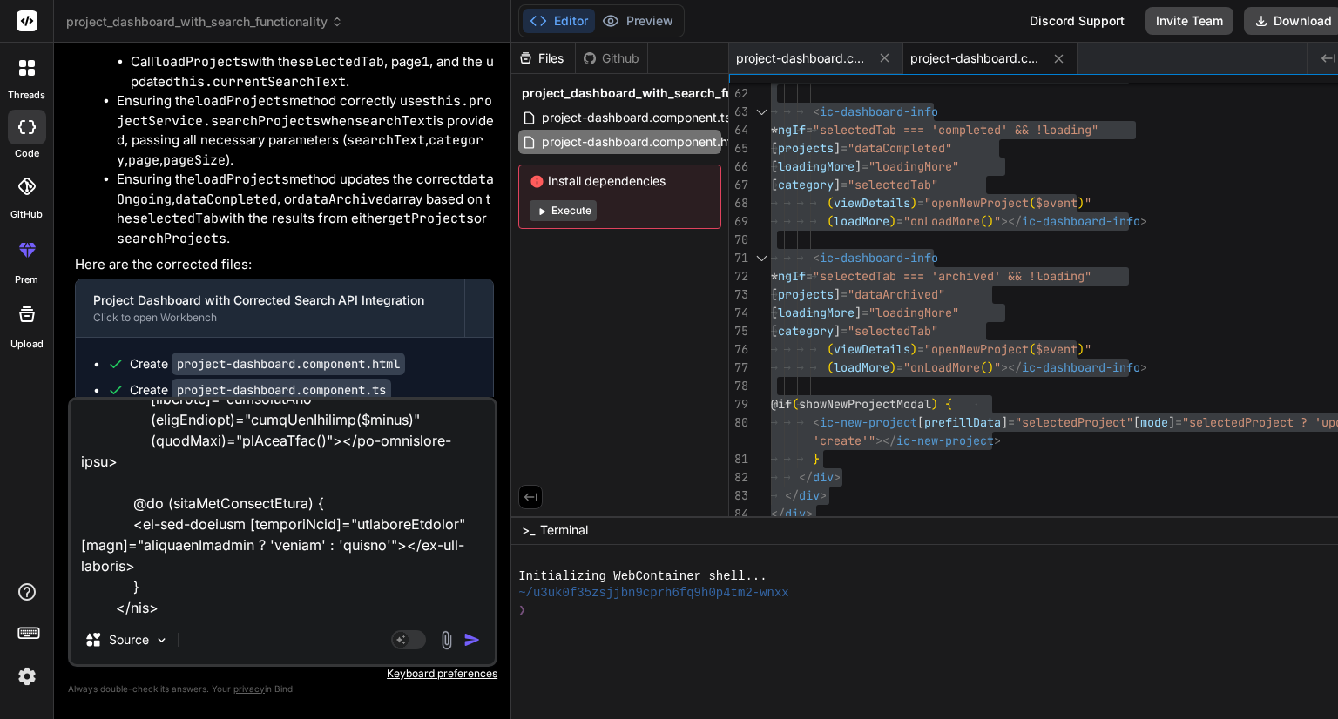
type textarea "x"
type textarea "import { Component, inject, OnInit } from '@angular/core'; import { ProjectData…"
type textarea "x"
type textarea "import { Component, inject, OnInit } from '@angular/core'; import { ProjectData…"
type textarea "x"
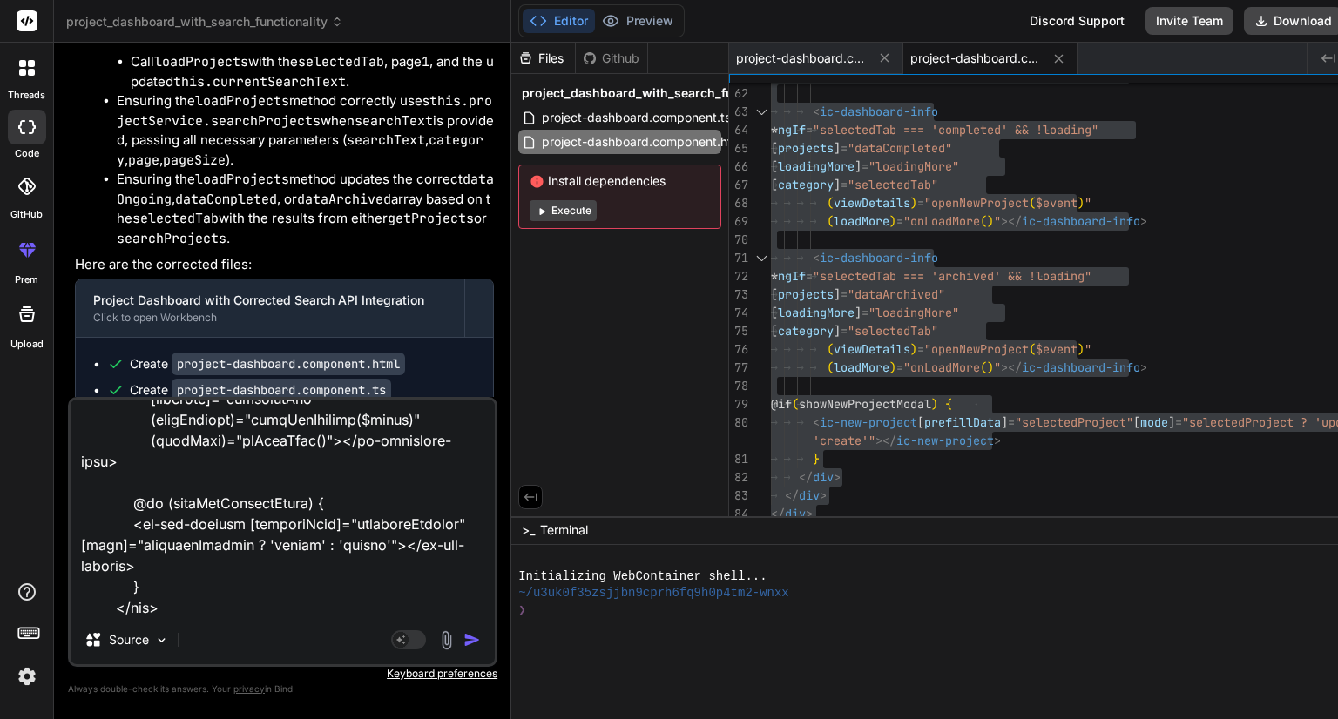
type textarea "import { Component, inject, OnInit } from '@angular/core'; import { ProjectData…"
type textarea "x"
type textarea "import { Component, inject, OnInit } from '@angular/core'; import { ProjectData…"
type textarea "x"
type textarea "import { Component, inject, OnInit } from '@angular/core'; import { ProjectData…"
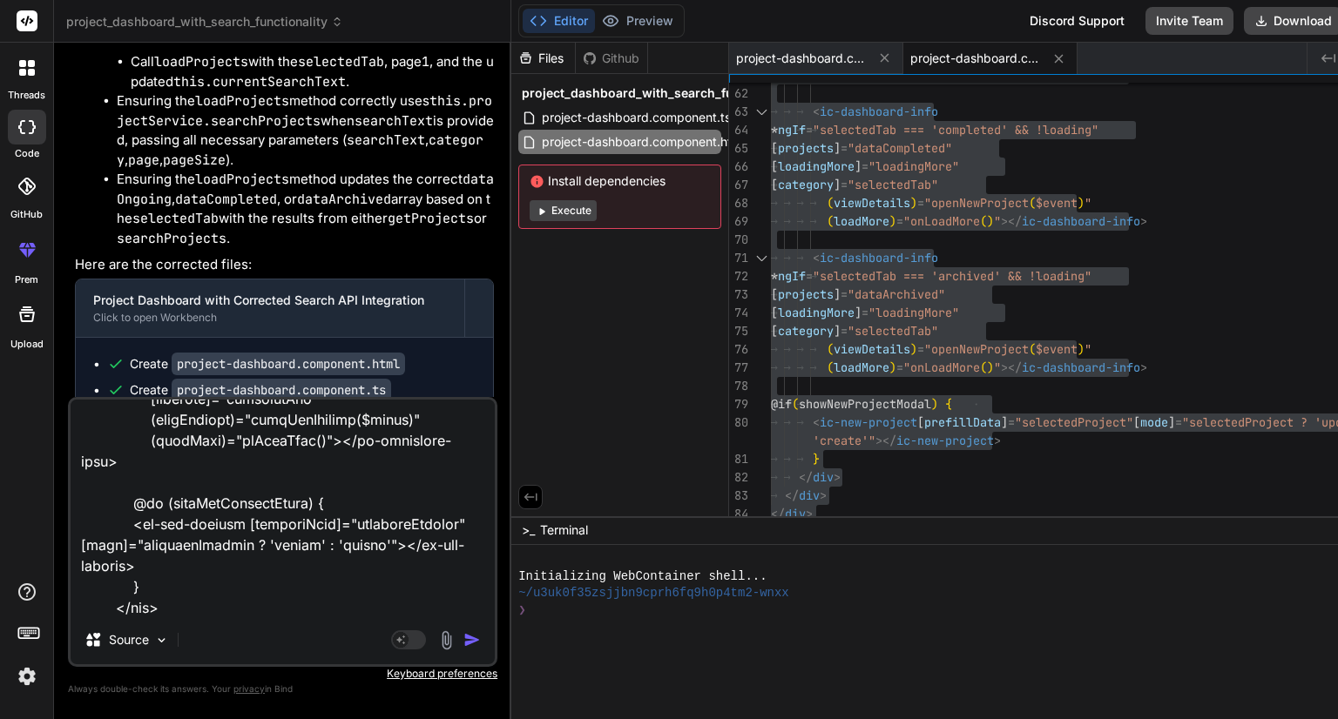
type textarea "x"
type textarea "import { Component, inject, OnInit } from '@angular/core'; import { ProjectData…"
type textarea "x"
type textarea "import { Component, inject, OnInit } from '@angular/core'; import { ProjectData…"
type textarea "x"
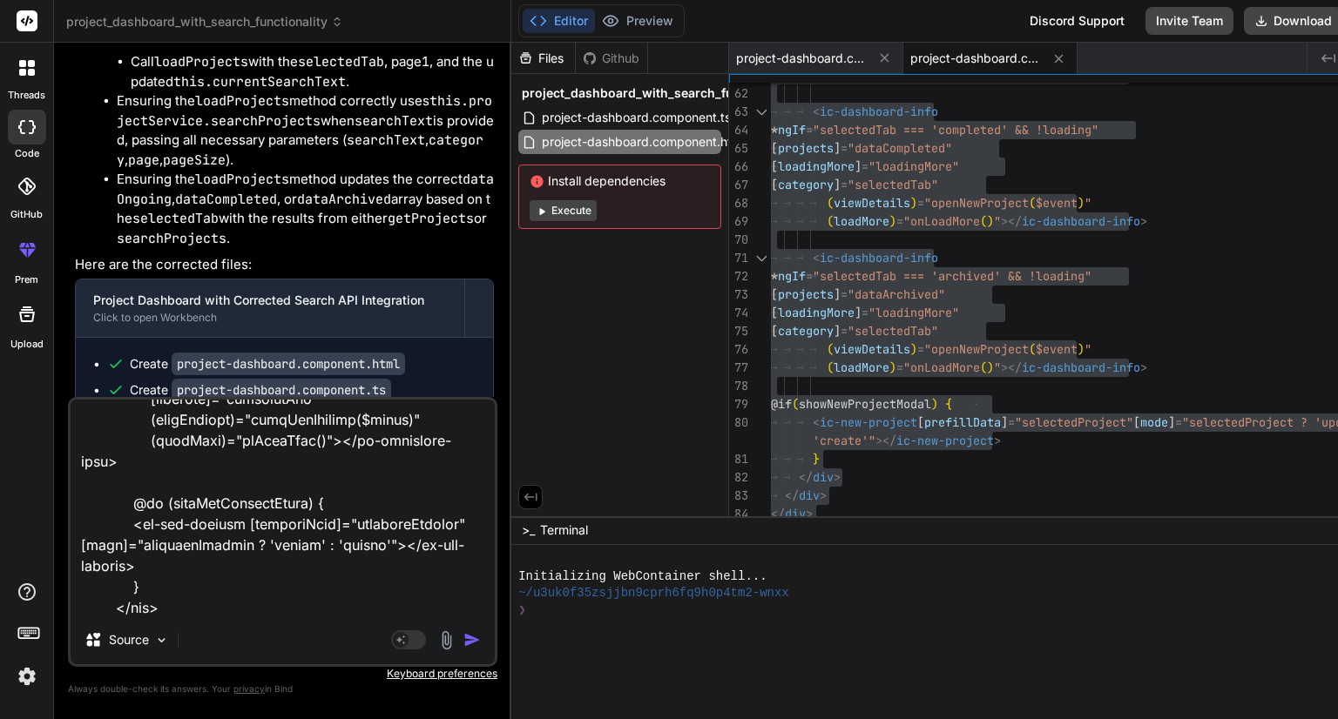
type textarea "import { Component, inject, OnInit } from '@angular/core'; import { ProjectData…"
type textarea "x"
type textarea "import { Component, inject, OnInit } from '@angular/core'; import { ProjectData…"
type textarea "x"
type textarea "import { Component, inject, OnInit } from '@angular/core'; import { ProjectData…"
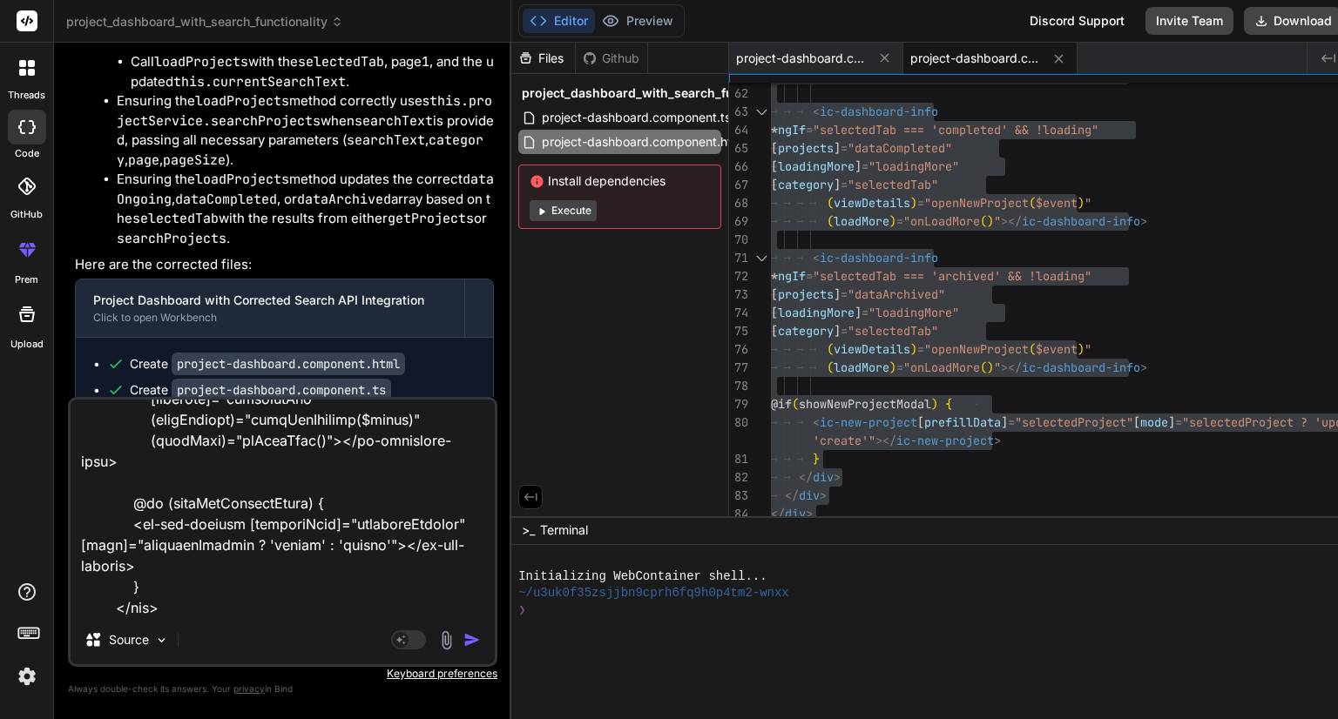
type textarea "x"
type textarea "import { Component, inject, OnInit } from '@angular/core'; import { ProjectData…"
type textarea "x"
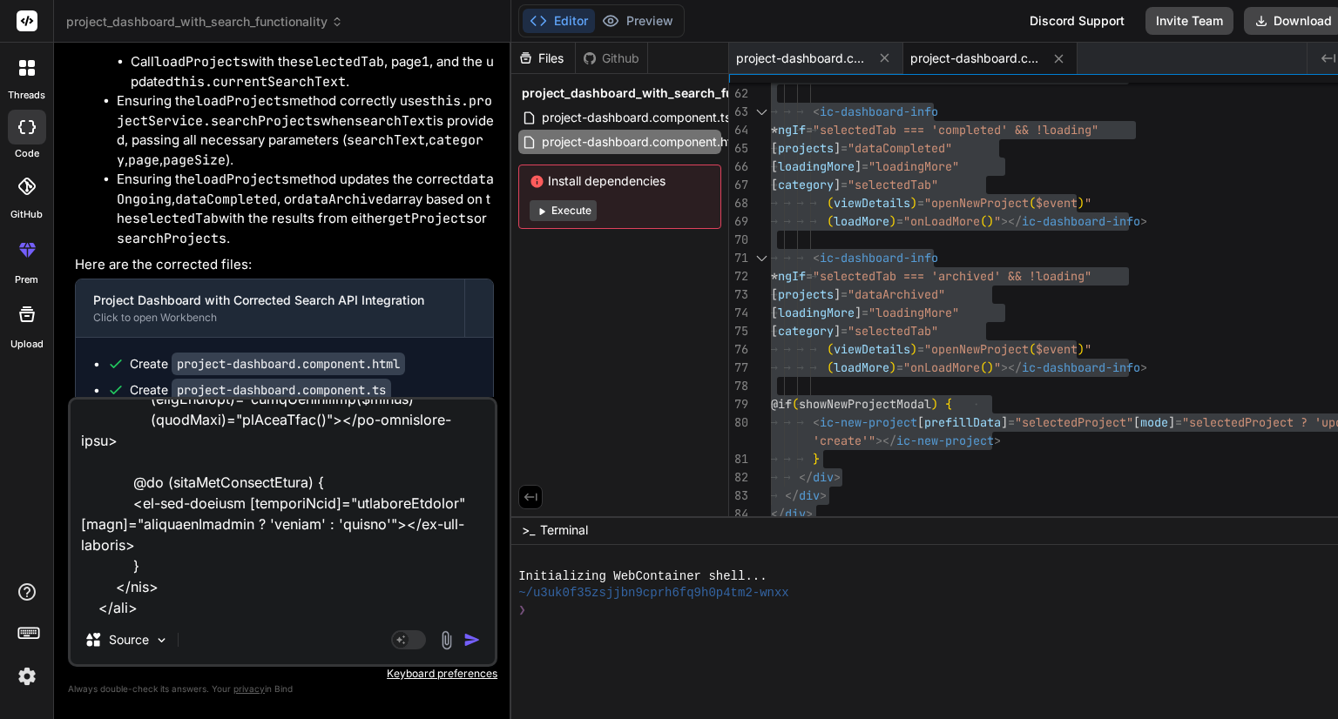
type textarea "import { Component, inject, OnInit } from '@angular/core'; import { ProjectData…"
type textarea "x"
type textarea "import { Component, inject, OnInit } from '@angular/core'; import { ProjectData…"
type textarea "x"
type textarea "import { Component, inject, OnInit } from '@angular/core'; import { ProjectData…"
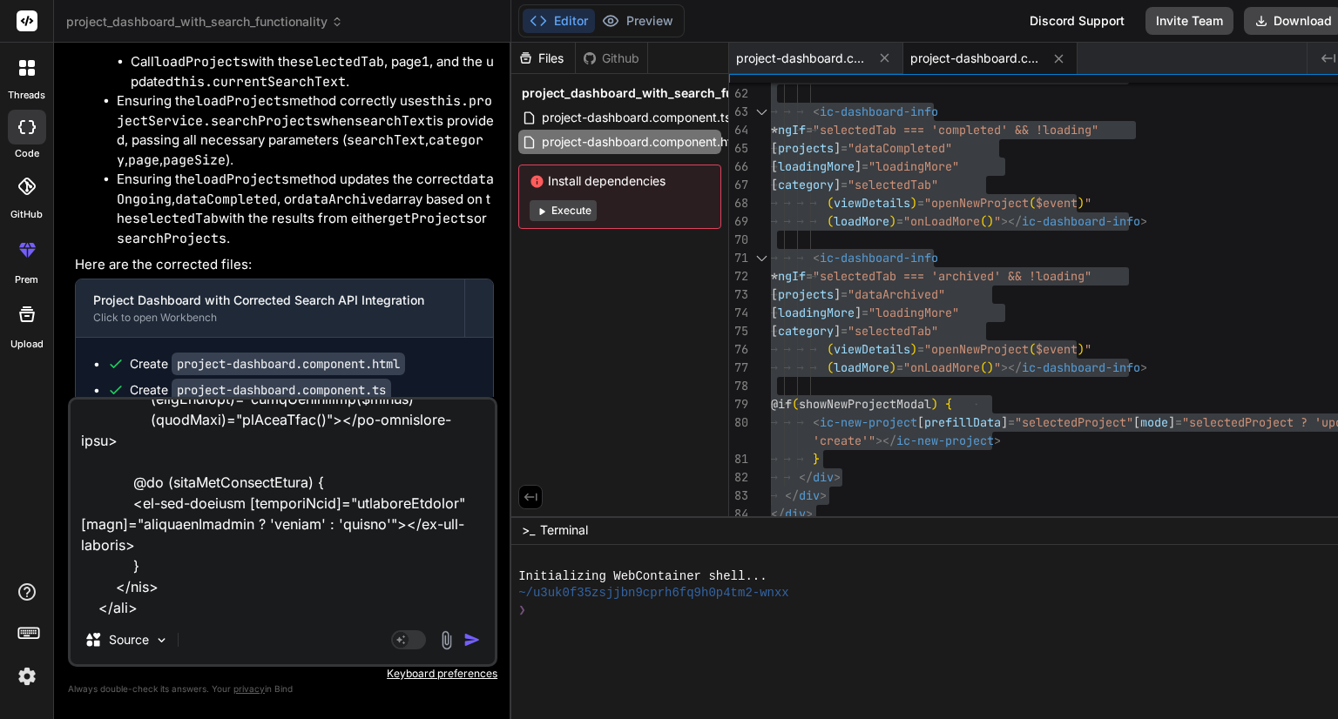
type textarea "x"
type textarea "import { Component, inject, OnInit } from '@angular/core'; import { ProjectData…"
type textarea "x"
type textarea "import { Component, inject, OnInit } from '@angular/core'; import { ProjectData…"
type textarea "x"
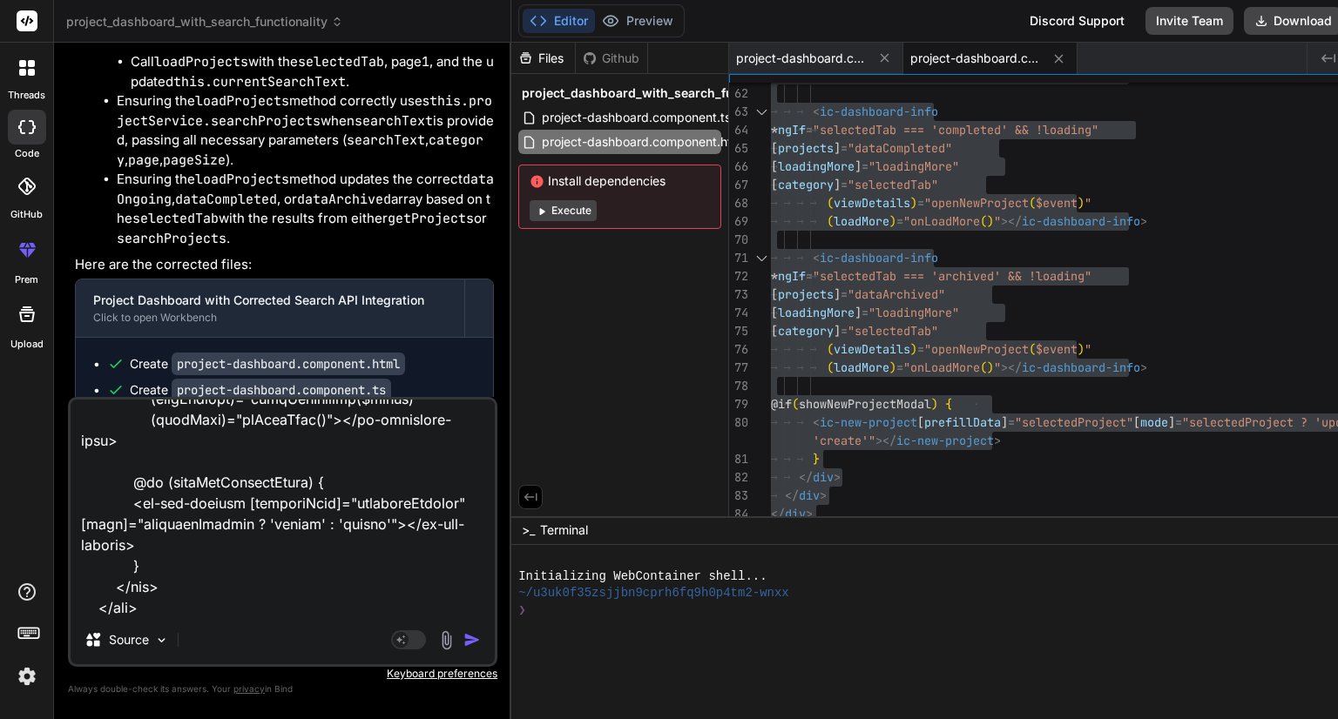
type textarea "import { Component, inject, OnInit } from '@angular/core'; import { ProjectData…"
type textarea "x"
type textarea "import { Component, inject, OnInit } from '@angular/core'; import { ProjectData…"
type textarea "x"
type textarea "import { Component, inject, OnInit } from '@angular/core'; import { ProjectData…"
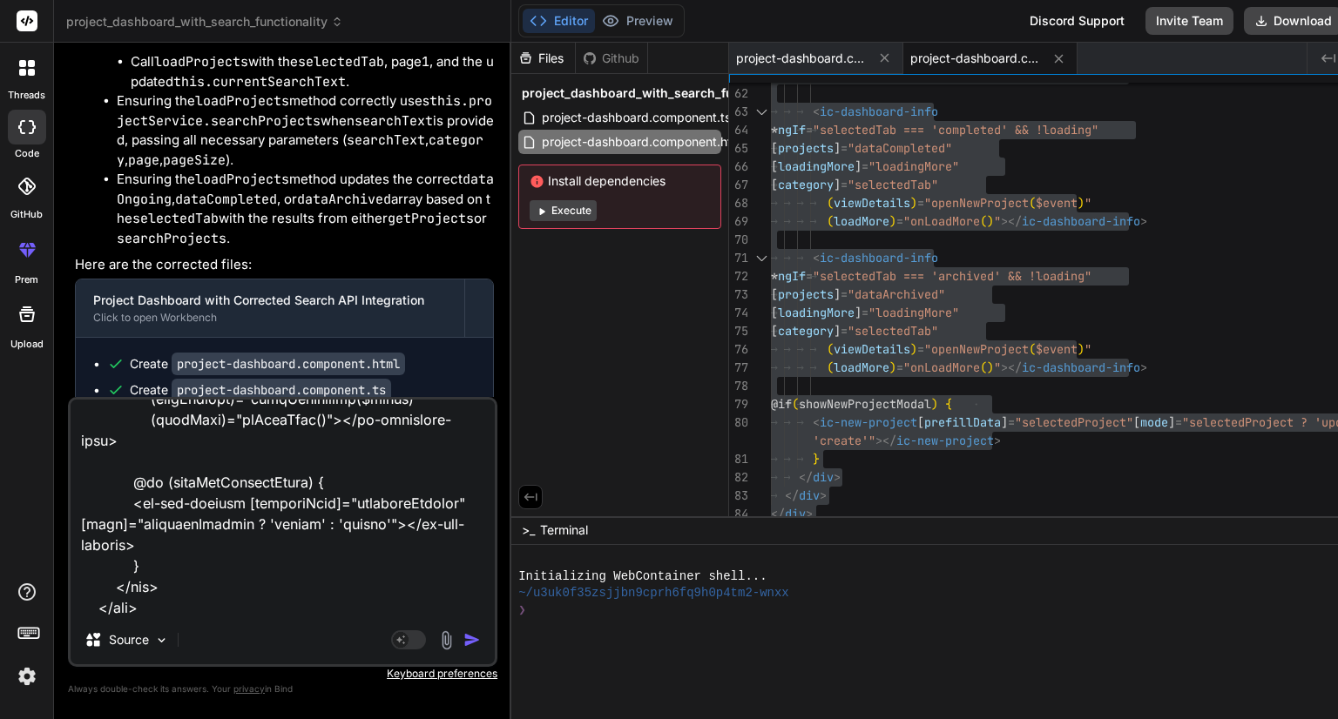
type textarea "x"
type textarea "import { Component, inject, OnInit } from '@angular/core'; import { ProjectData…"
type textarea "x"
type textarea "import { Component, inject, OnInit } from '@angular/core'; import { ProjectData…"
type textarea "x"
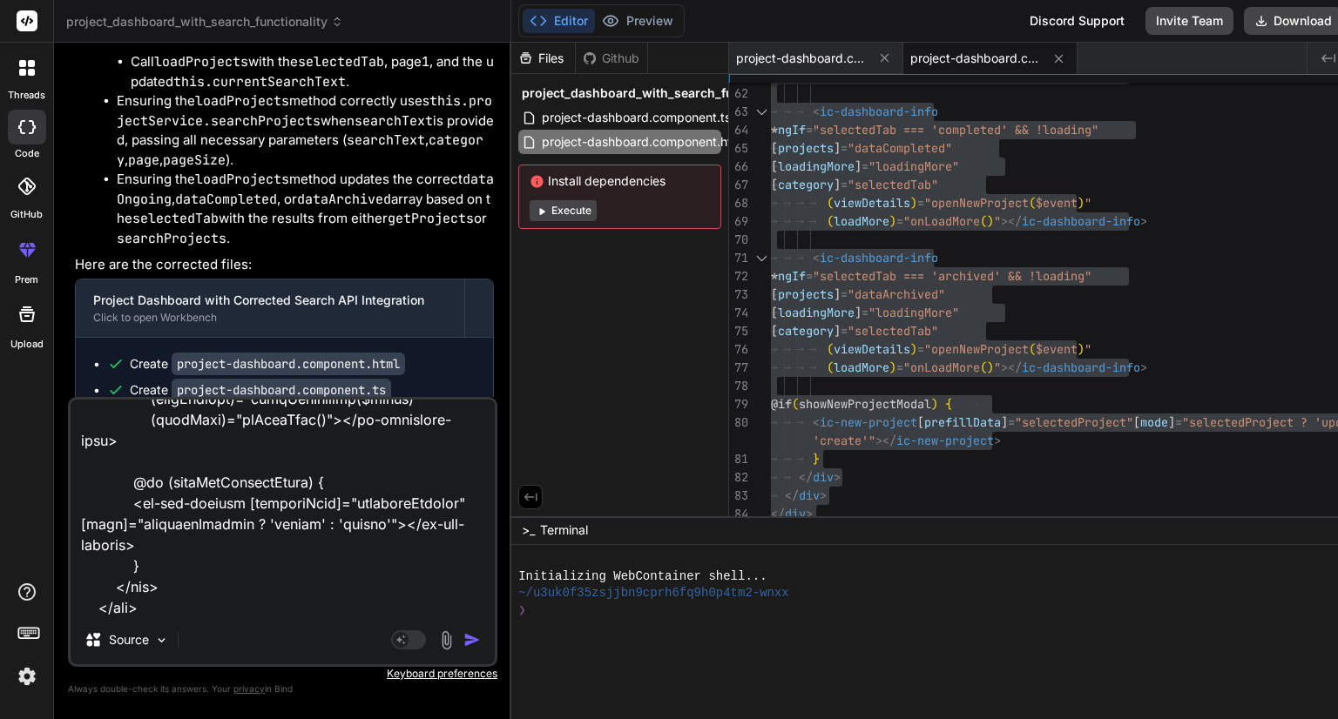
type textarea "import { Component, inject, OnInit } from '@angular/core'; import { ProjectData…"
type textarea "x"
type textarea "import { Component, inject, OnInit } from '@angular/core'; import { ProjectData…"
type textarea "x"
type textarea "import { Component, inject, OnInit } from '@angular/core'; import { ProjectData…"
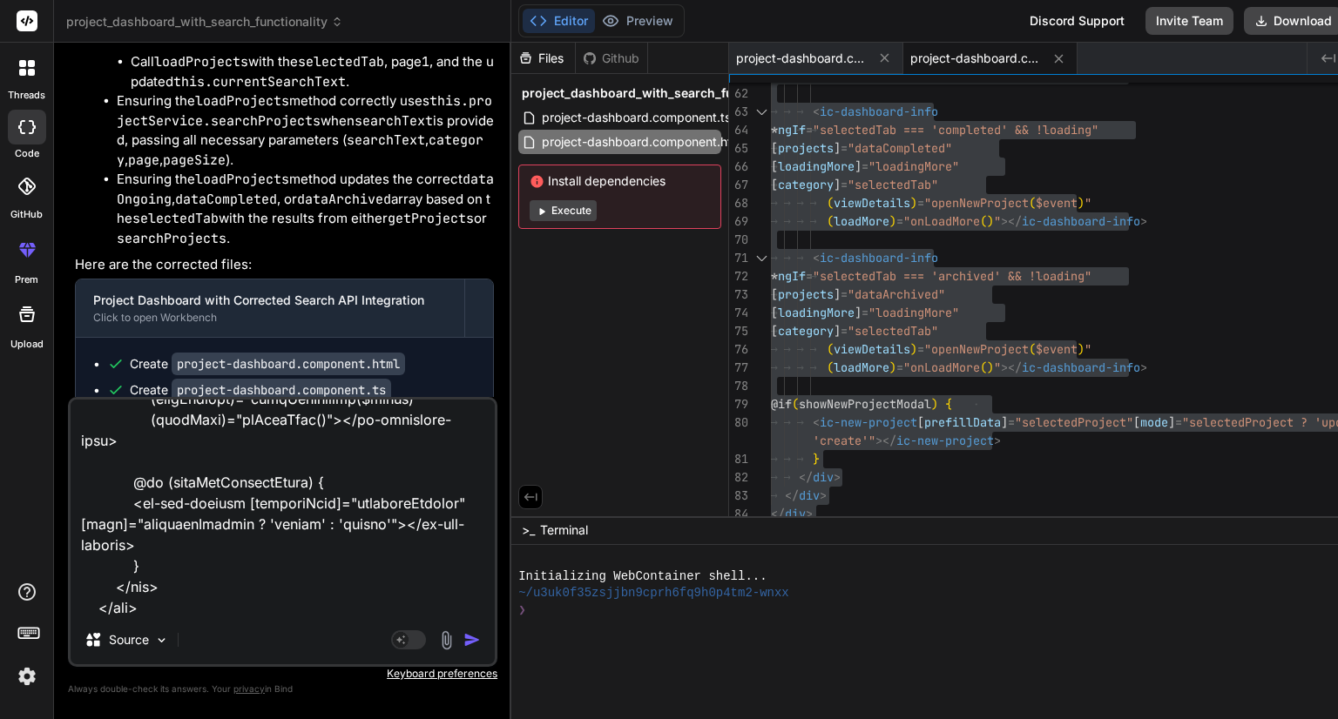
type textarea "x"
type textarea "import { Component, inject, OnInit } from '@angular/core'; import { ProjectData…"
type textarea "x"
type textarea "import { Component, inject, OnInit } from '@angular/core'; import { ProjectData…"
type textarea "x"
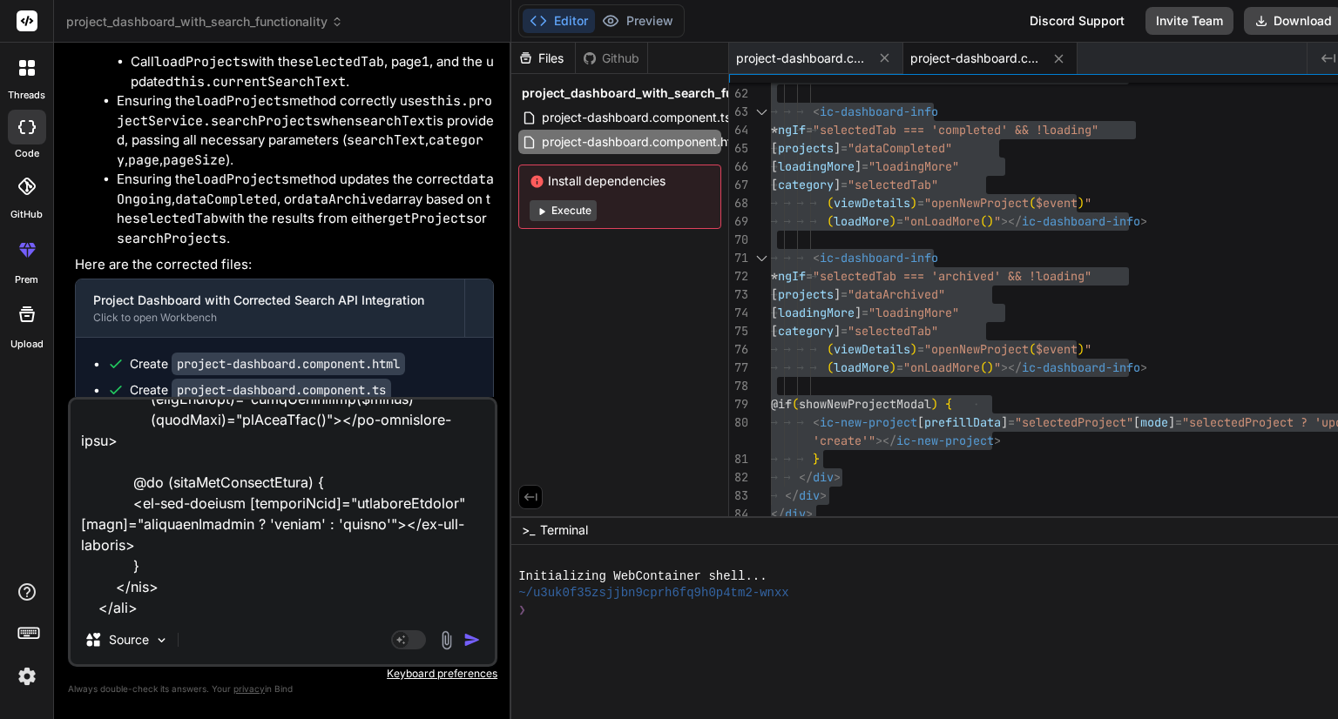
type textarea "import { Component, inject, OnInit } from '@angular/core'; import { ProjectData…"
type textarea "x"
type textarea "import { Component, inject, OnInit } from '@angular/core'; import { ProjectData…"
type textarea "x"
type textarea "import { Component, inject, OnInit } from '@angular/core'; import { ProjectData…"
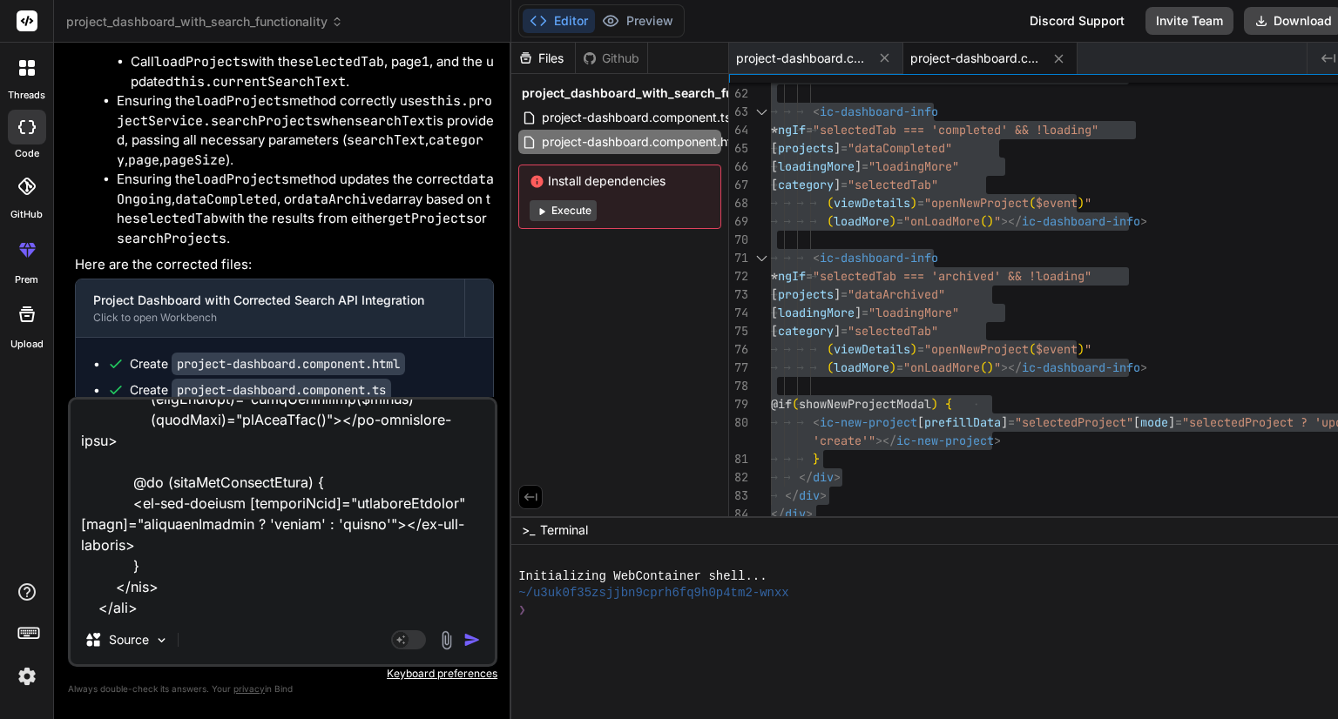
type textarea "x"
type textarea "import { Component, inject, OnInit } from '@angular/core'; import { ProjectData…"
type textarea "x"
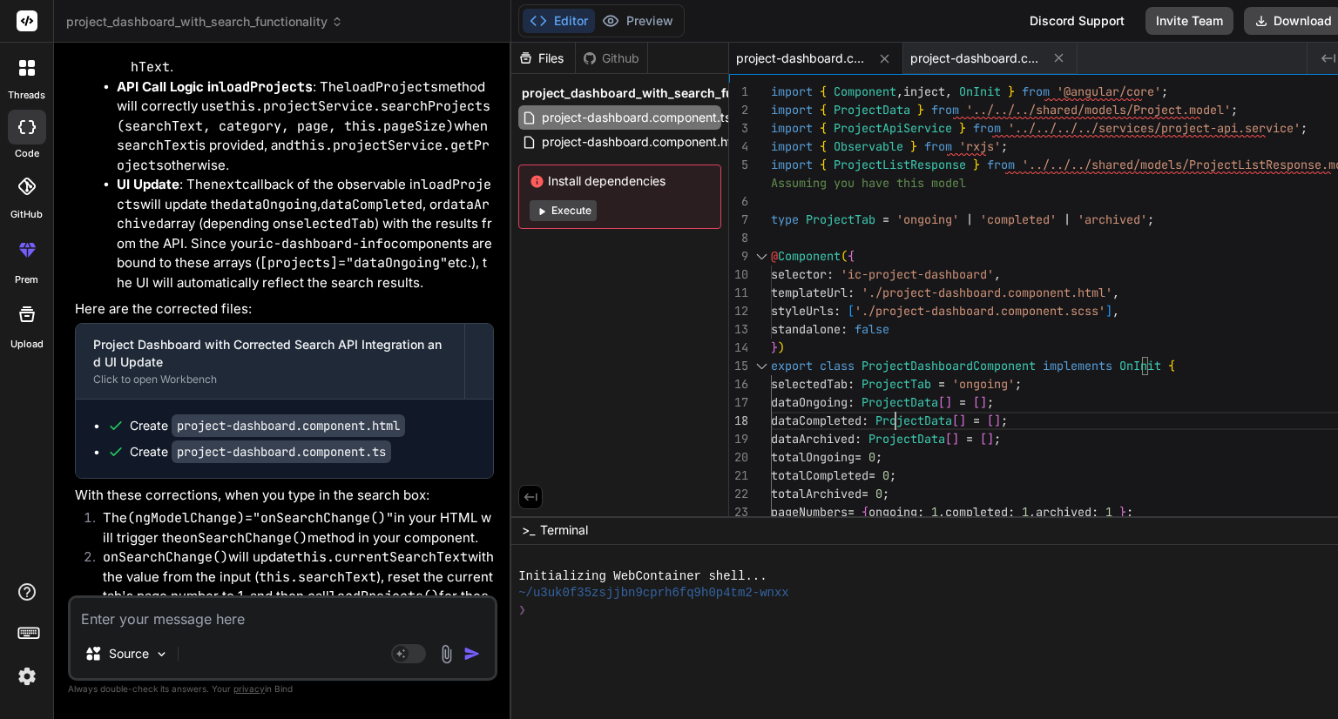
scroll to position [0, 0]
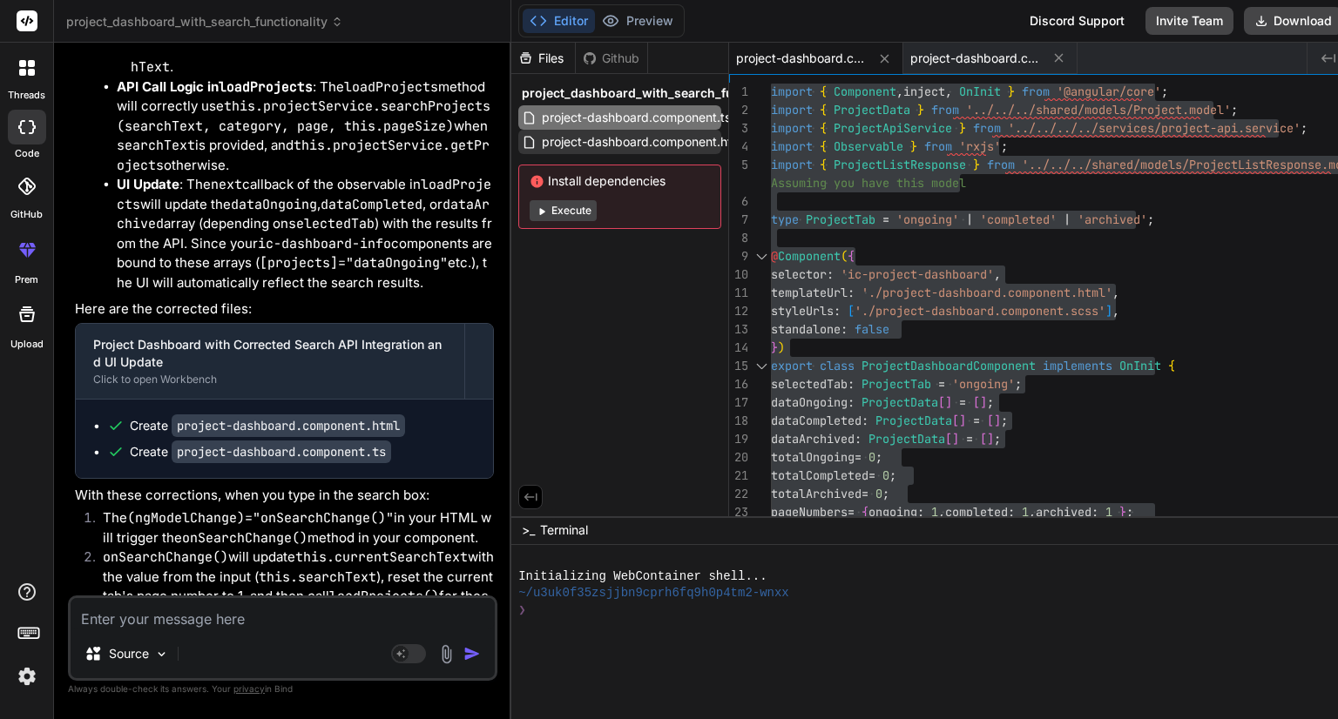
click at [635, 140] on span "project-dashboard.component.html" at bounding box center [643, 141] width 206 height 21
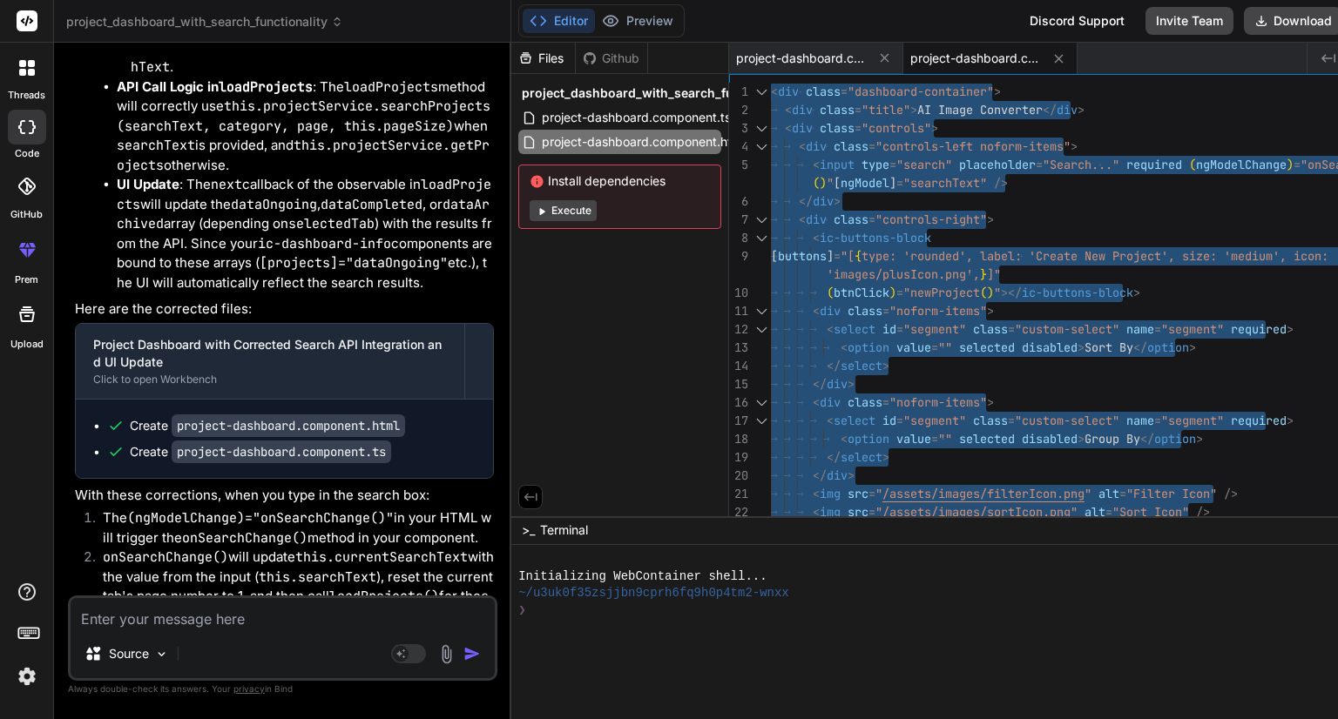
scroll to position [16711, 0]
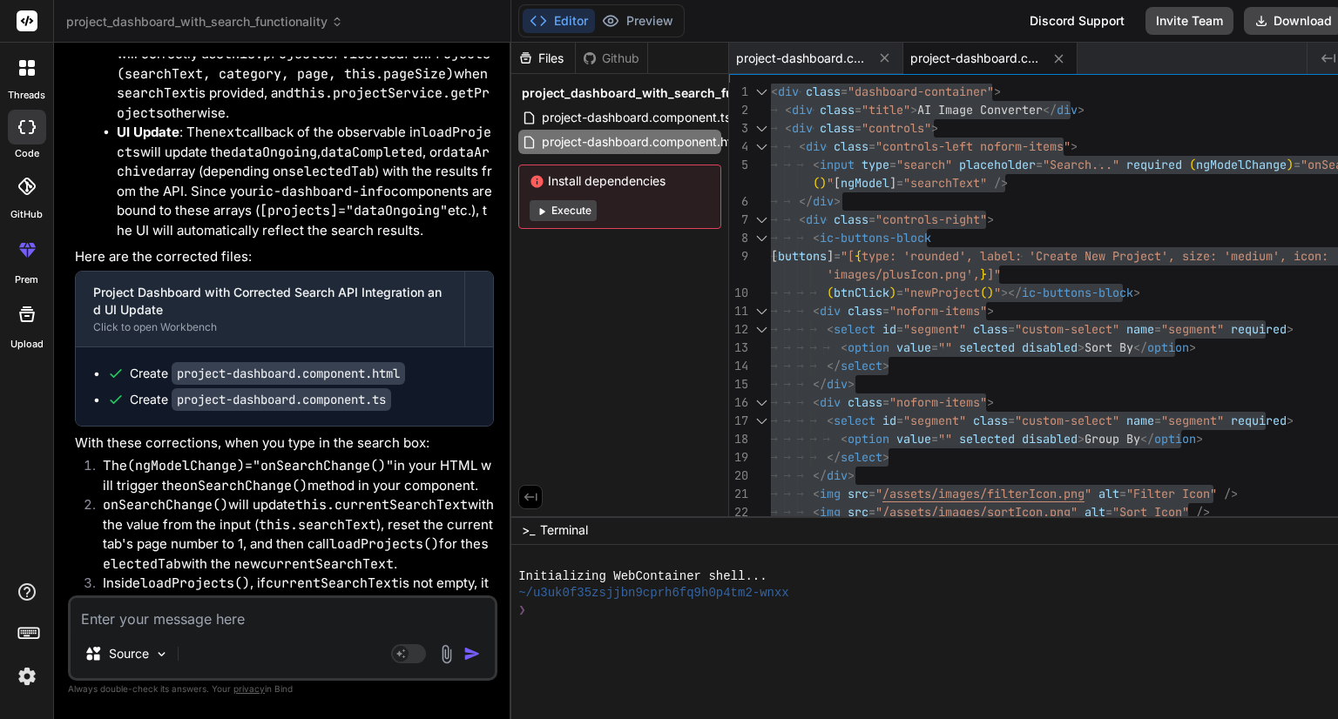
click at [164, 627] on textarea at bounding box center [283, 613] width 424 height 31
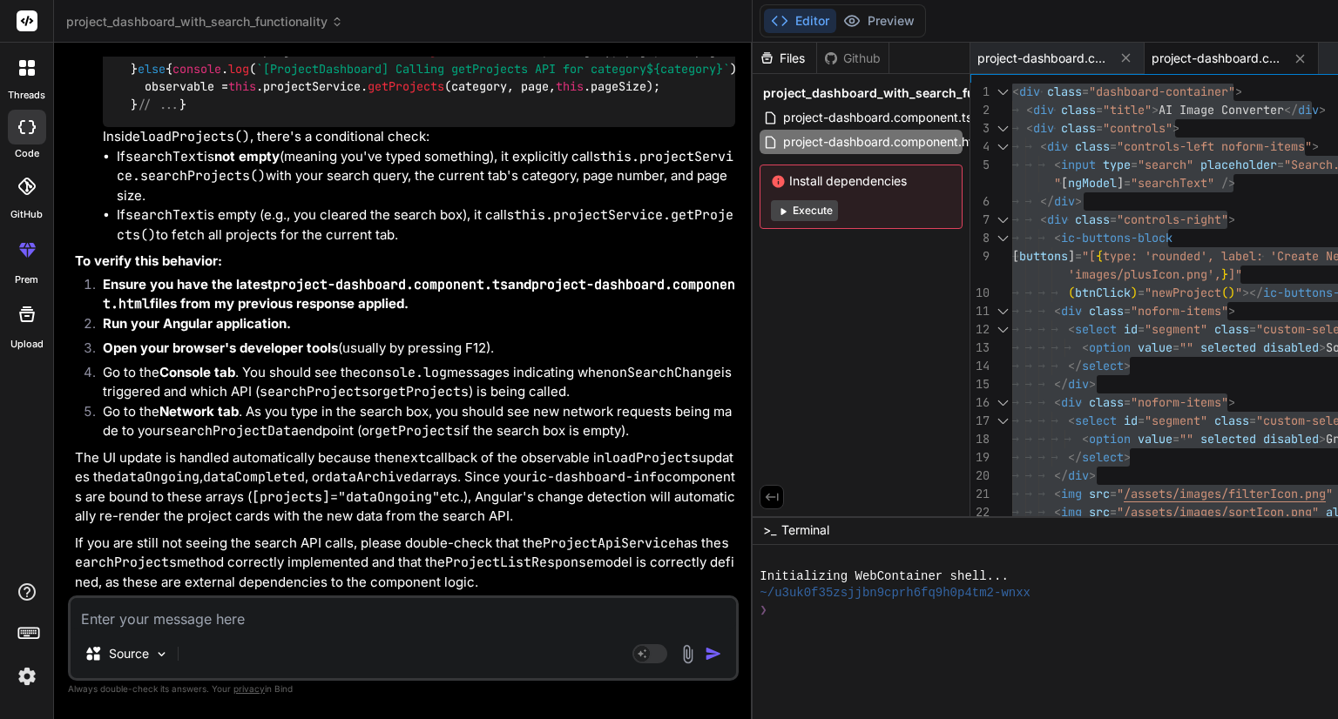
scroll to position [18262, 0]
click at [781, 137] on span "project-dashboard.component.html" at bounding box center [884, 141] width 206 height 21
click at [781, 109] on span "project-dashboard.component.ts" at bounding box center [877, 117] width 192 height 21
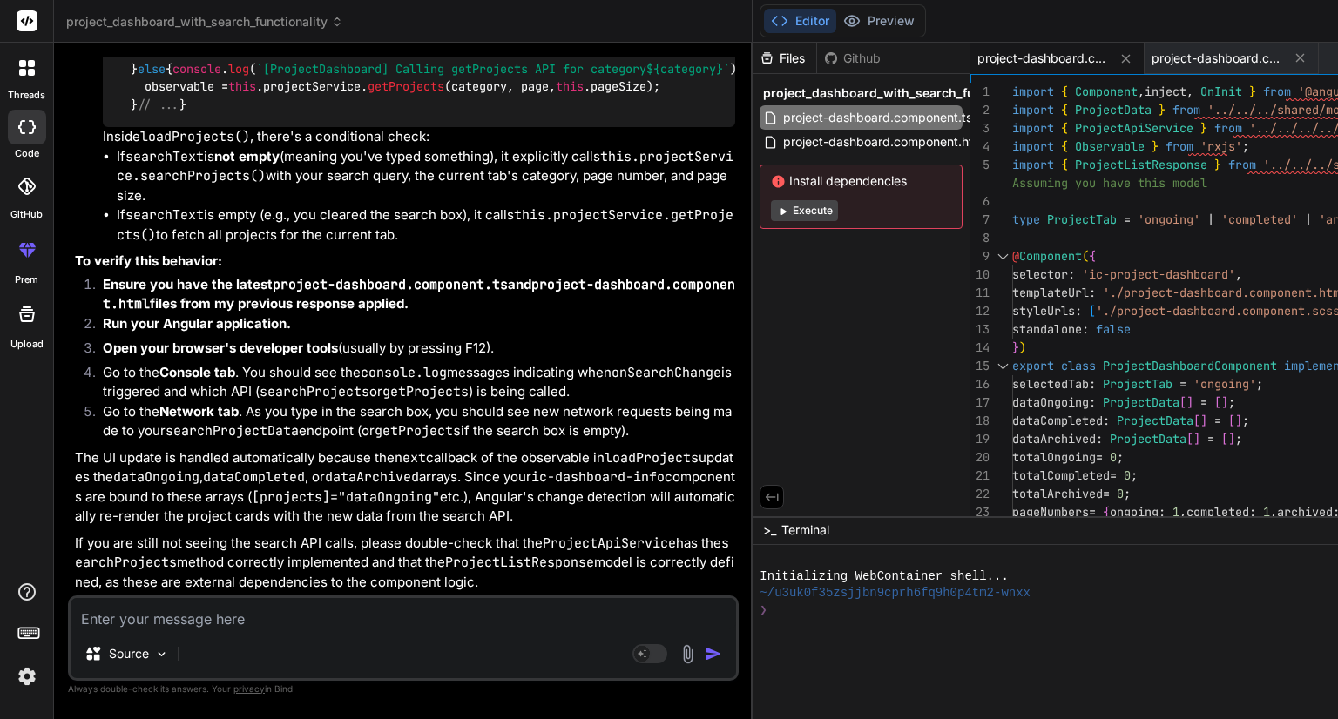
scroll to position [0, 0]
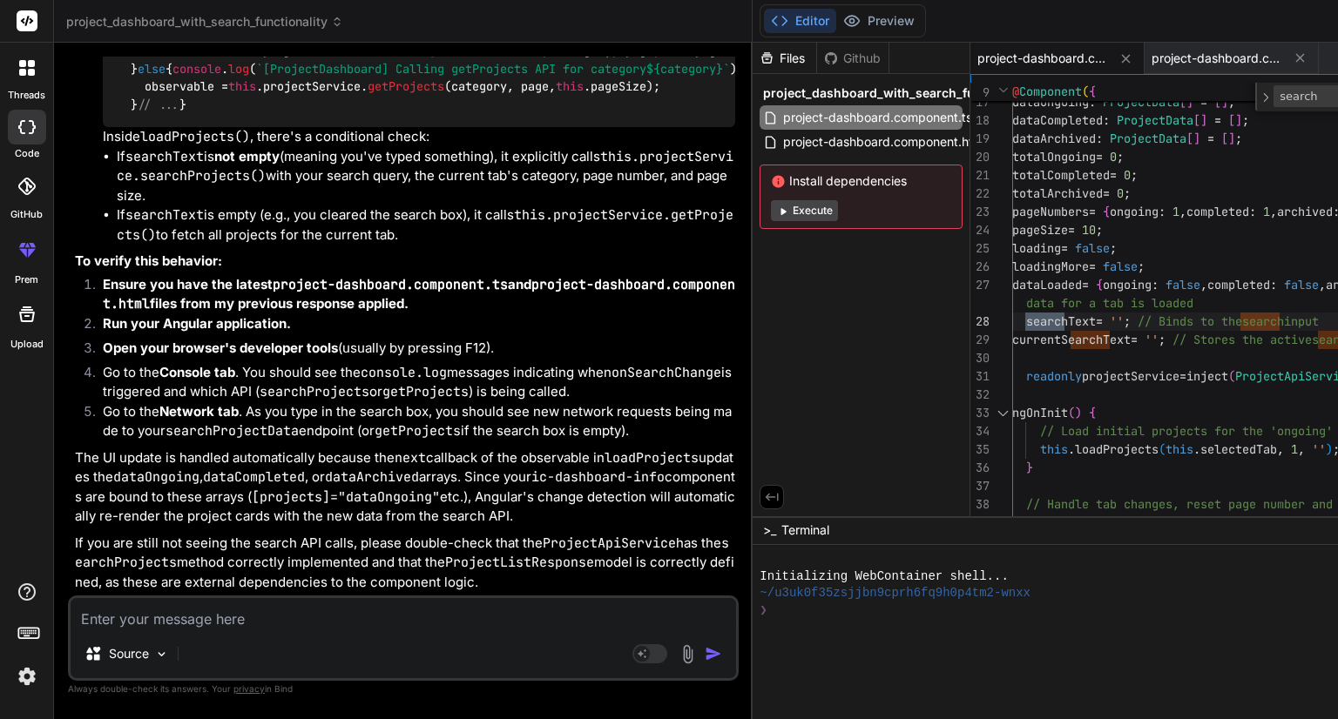
click at [1274, 99] on textarea "search" at bounding box center [1346, 96] width 145 height 20
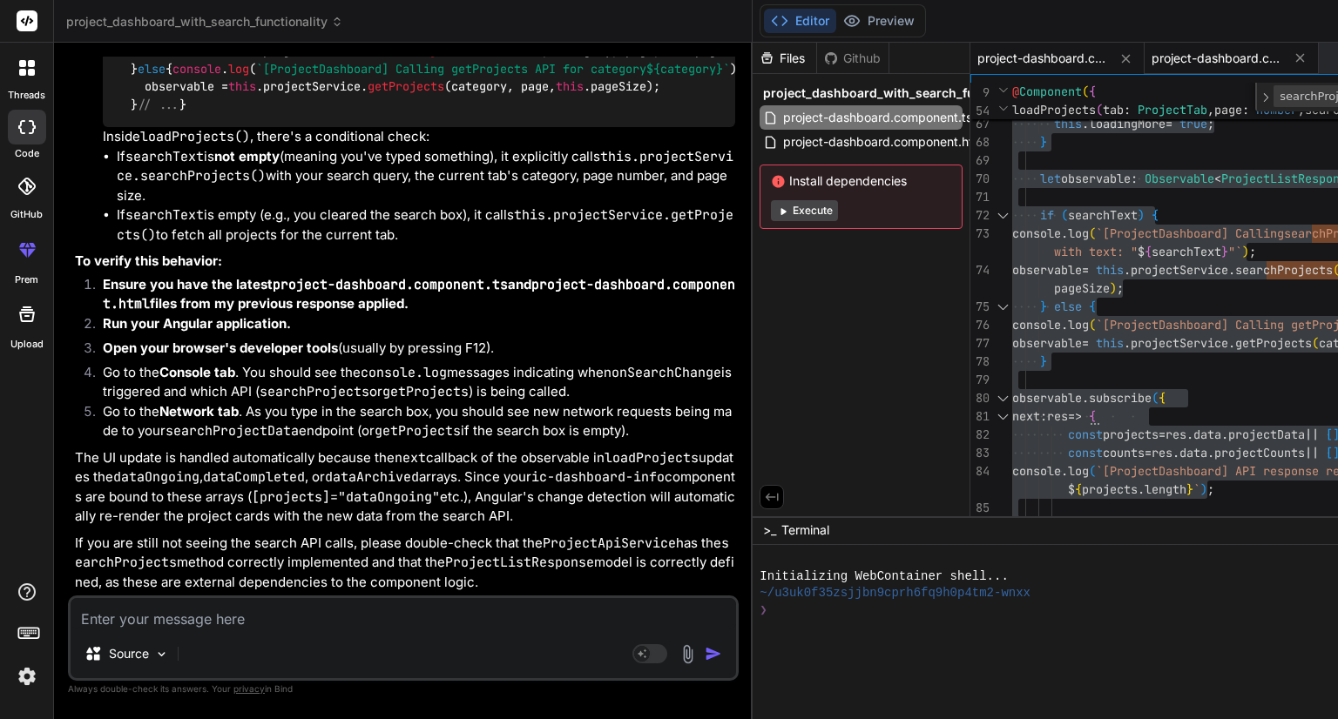
click at [1144, 46] on div "project-dashboard.component.html" at bounding box center [1231, 58] width 174 height 31
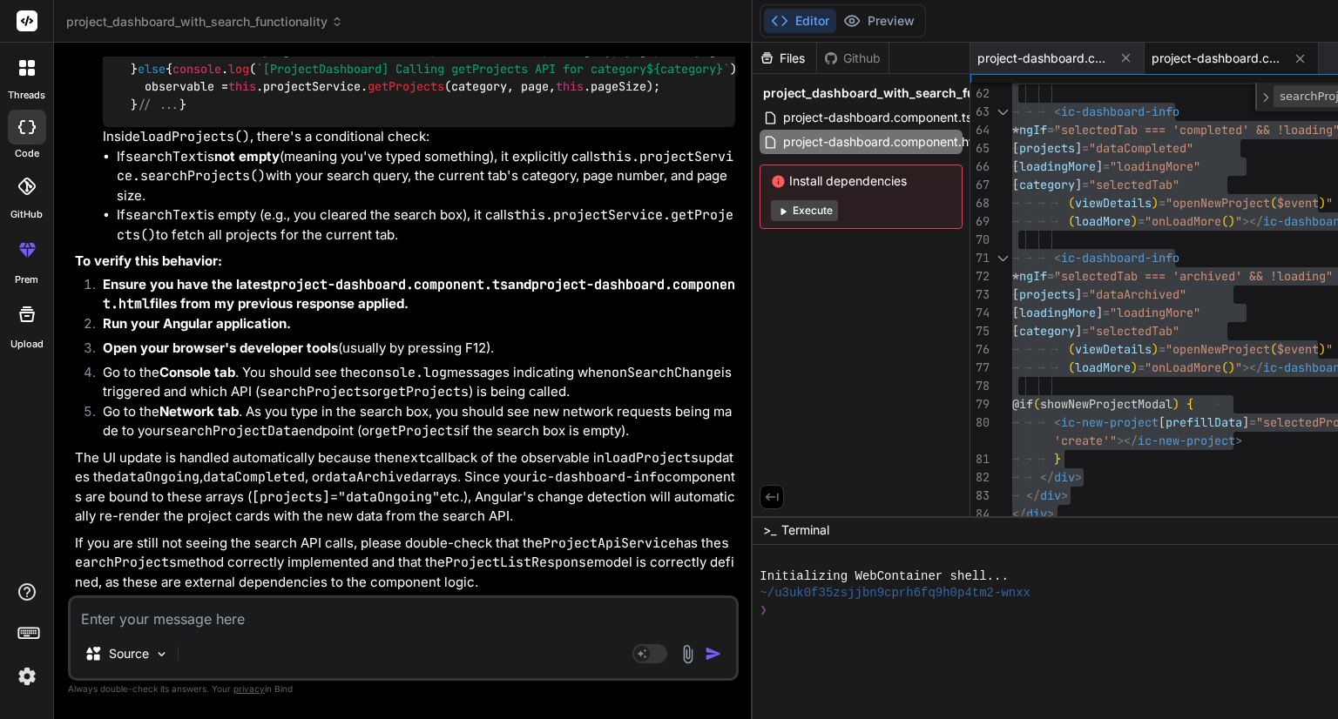
click at [320, 617] on textarea at bounding box center [403, 613] width 665 height 31
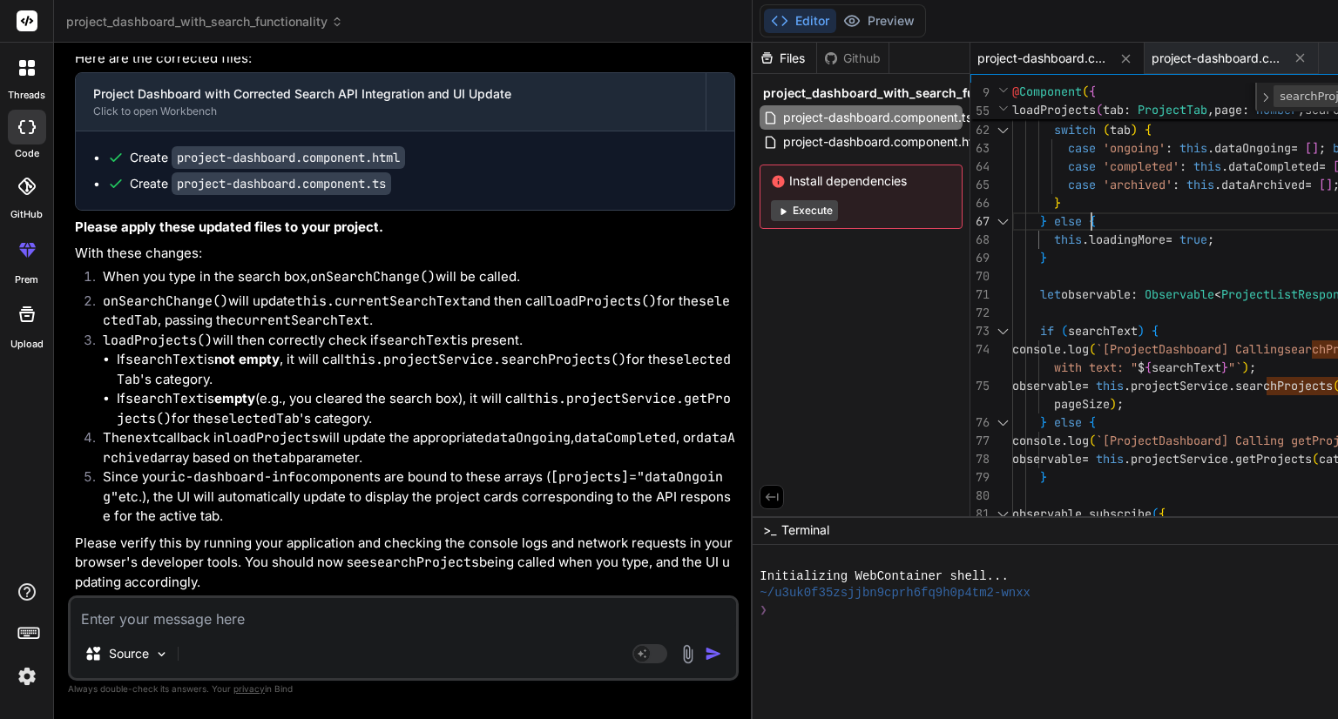
drag, startPoint x: 1197, startPoint y: 183, endPoint x: 1076, endPoint y: 226, distance: 128.3
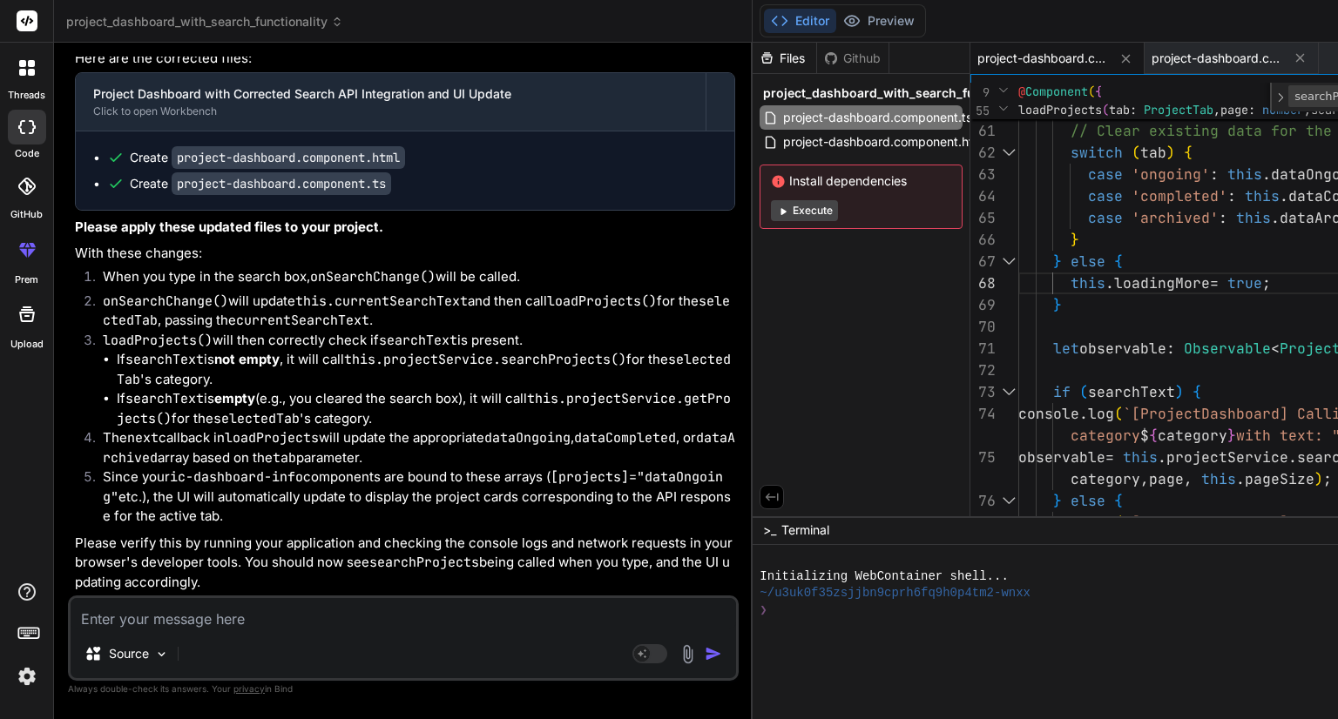
click at [752, 316] on div "Files Github project_dashboard_with_search_functionality project-dashboard.comp…" at bounding box center [861, 280] width 218 height 474
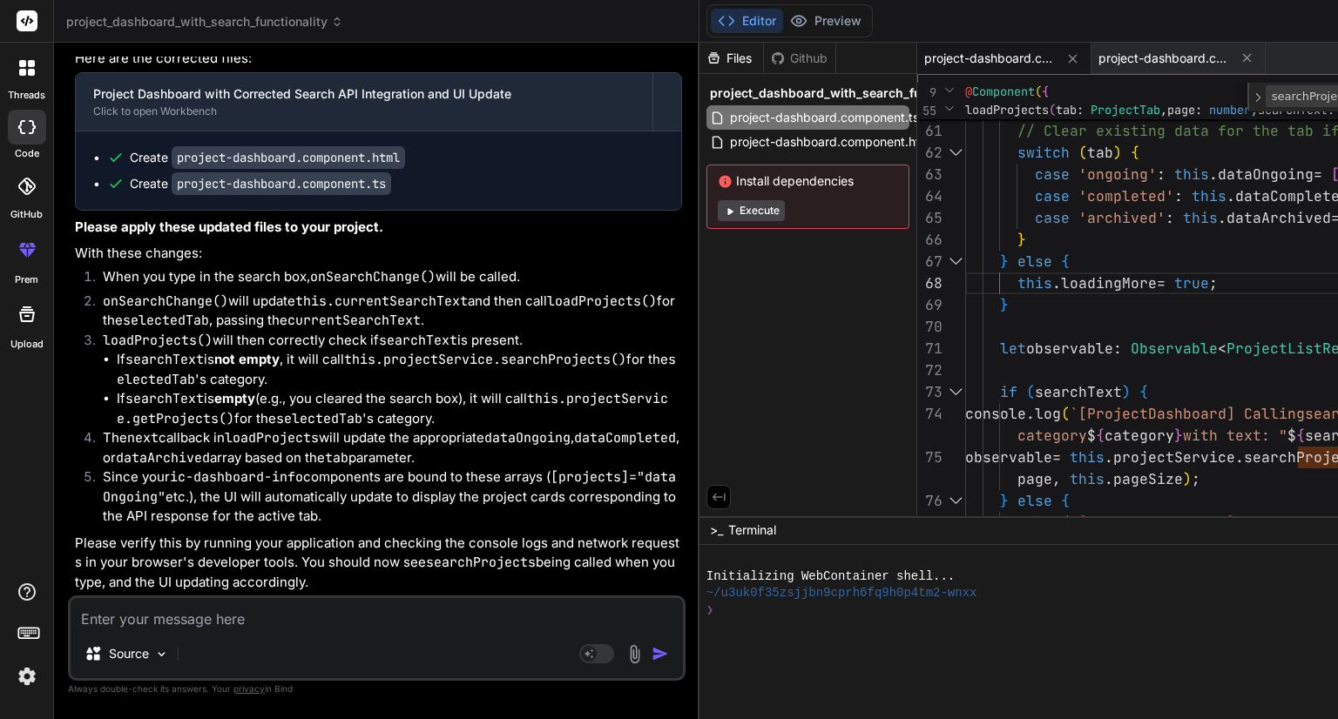
scroll to position [21055, 0]
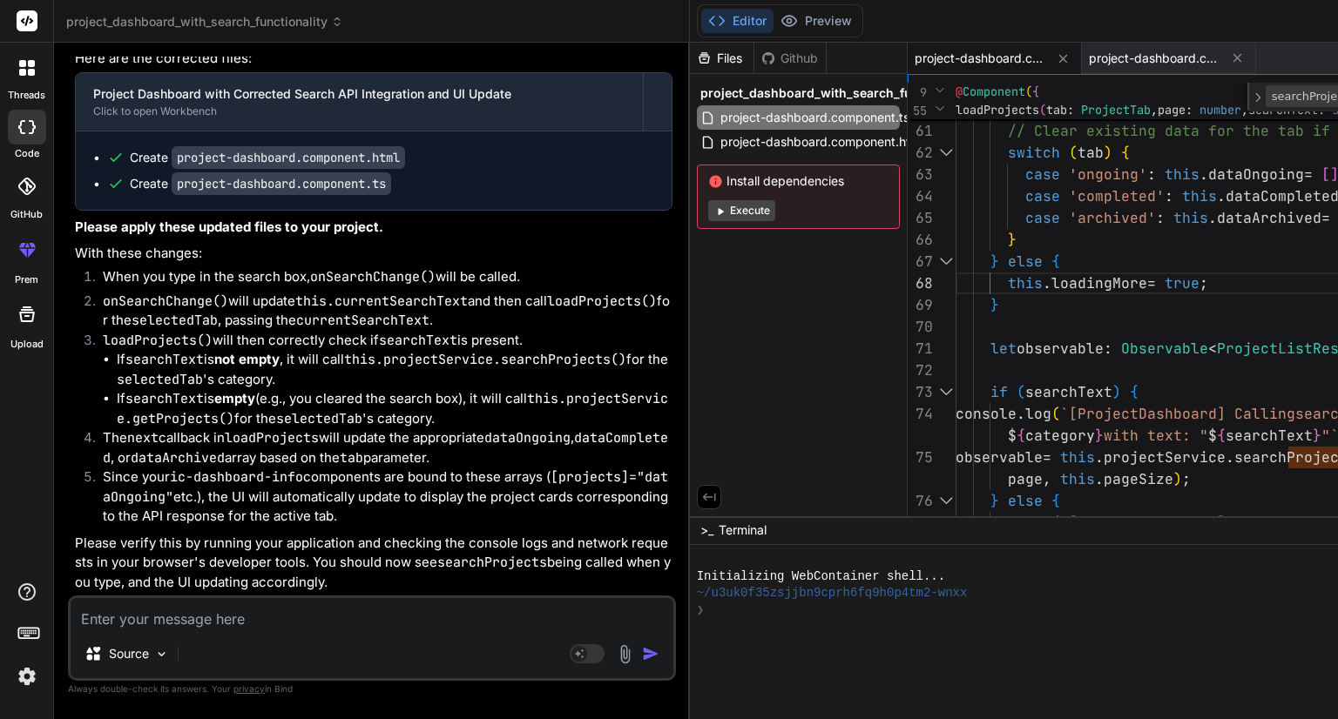
drag, startPoint x: 526, startPoint y: 314, endPoint x: 401, endPoint y: 323, distance: 124.8
click at [401, 323] on div "Bind AI Web Search Created with Pixso. Code Generator You hello Bind AI Hello! …" at bounding box center [372, 381] width 636 height 677
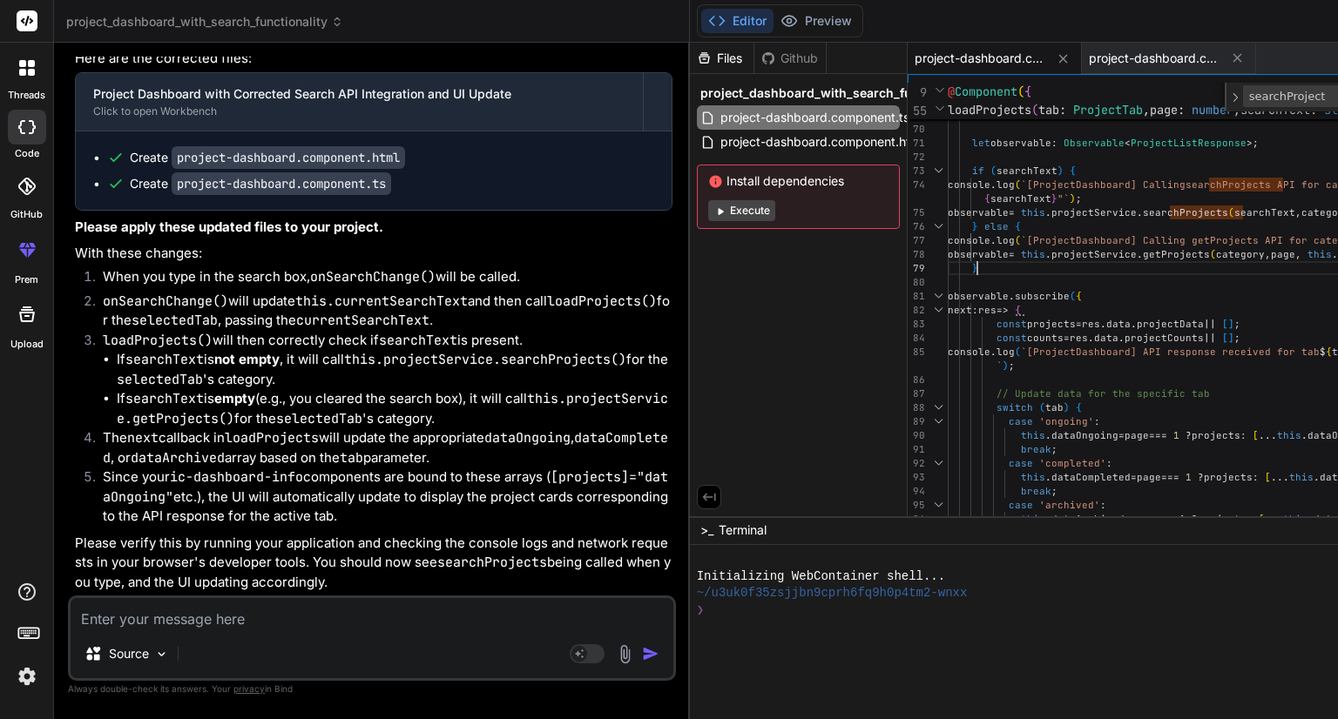
scroll to position [0, 0]
click at [947, 262] on div "} else { this . loadingMore = true ; } let observable : Observable < ProjectLis…" at bounding box center [1278, 616] width 663 height 3024
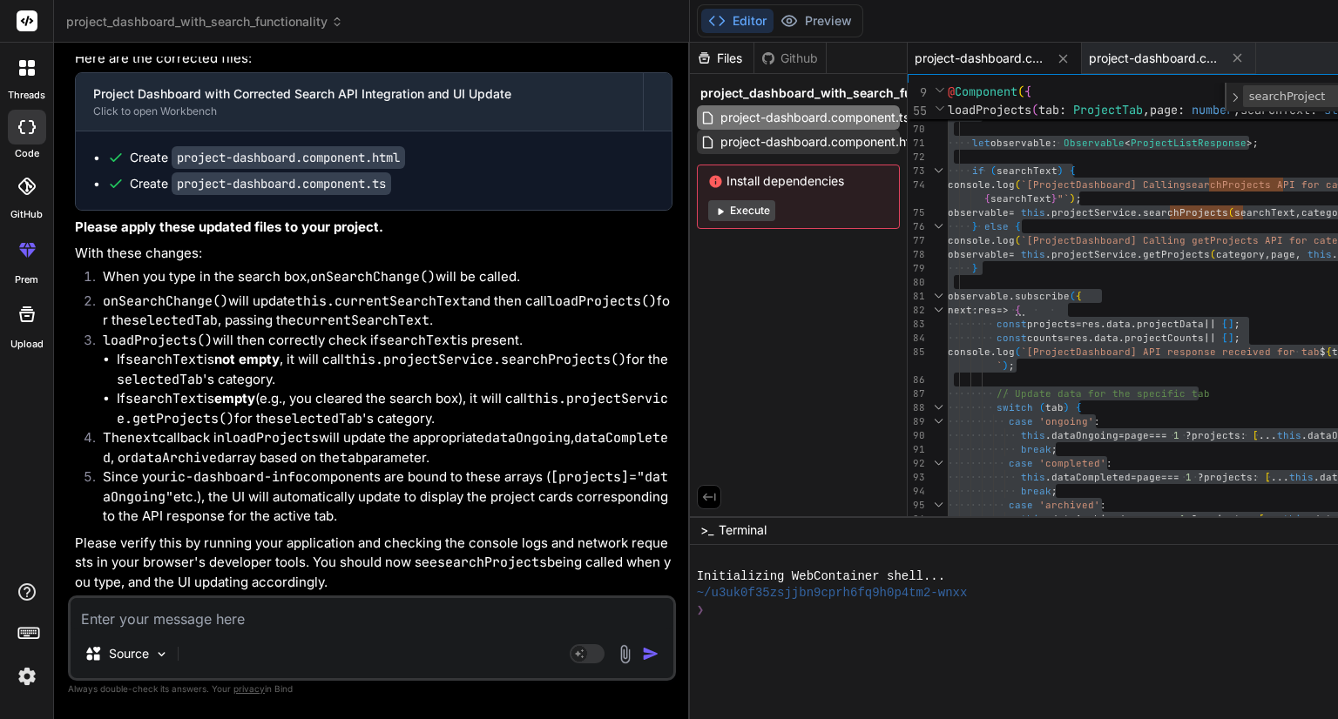
click at [718, 135] on span "project-dashboard.component.html" at bounding box center [821, 141] width 206 height 21
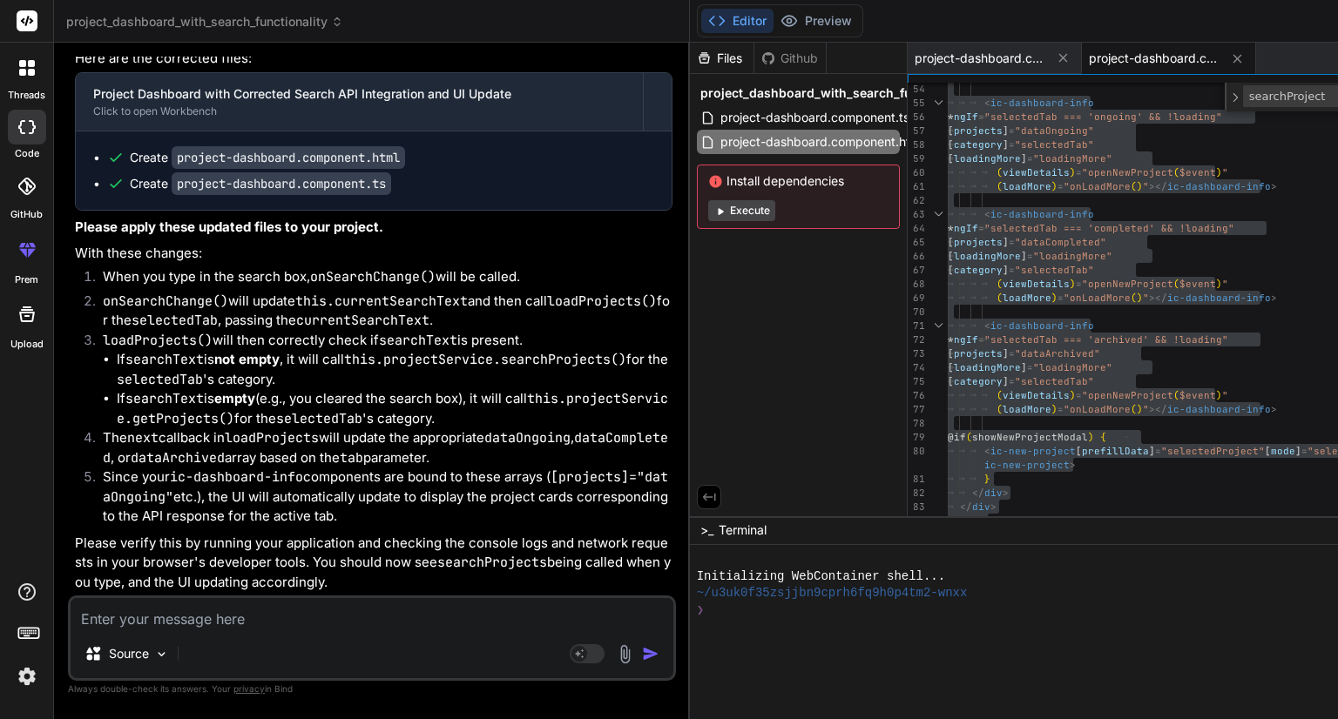
click at [286, 619] on textarea at bounding box center [372, 613] width 603 height 31
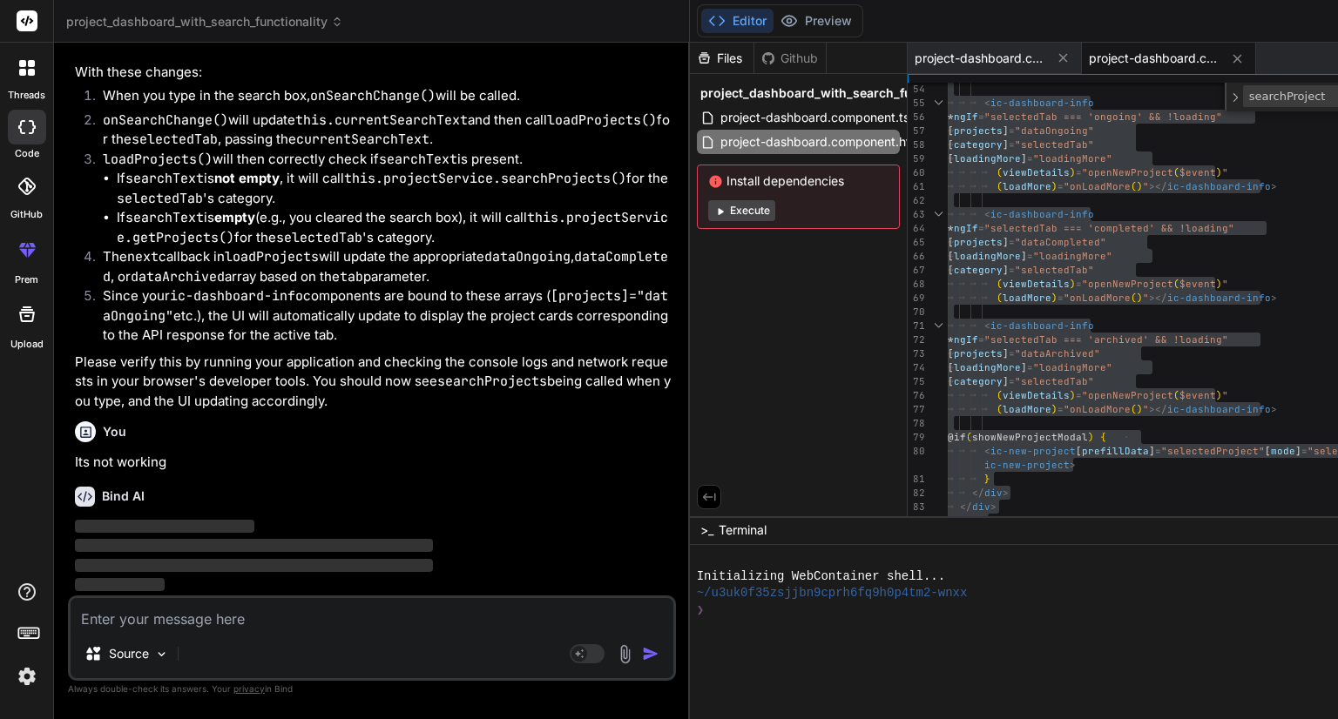
scroll to position [21732, 0]
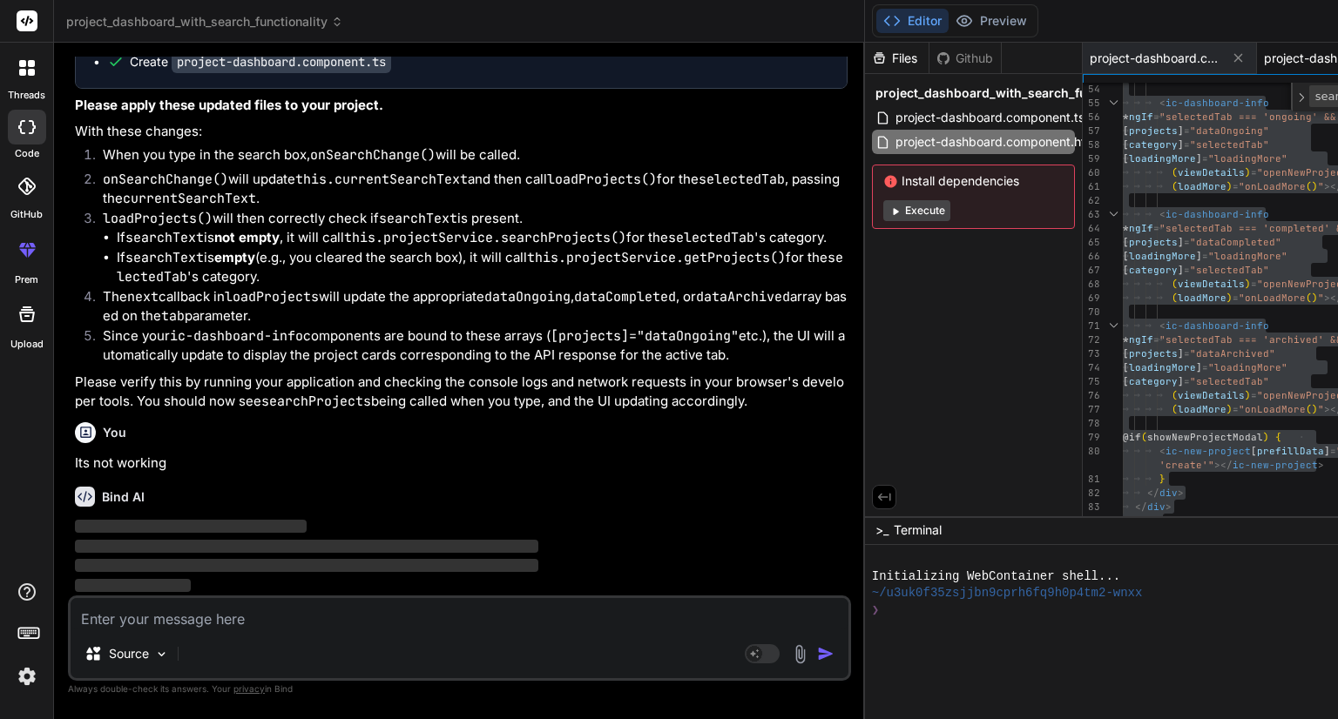
drag, startPoint x: 483, startPoint y: 370, endPoint x: 513, endPoint y: 377, distance: 30.4
click at [513, 377] on div "Bind AI Web Search Created with Pixso. Code Generator You hello Bind AI Hello! …" at bounding box center [459, 381] width 811 height 677
drag, startPoint x: 513, startPoint y: 377, endPoint x: 489, endPoint y: 377, distance: 24.4
click at [489, 377] on p "Please verify this by running your application and checking the console logs an…" at bounding box center [461, 391] width 773 height 39
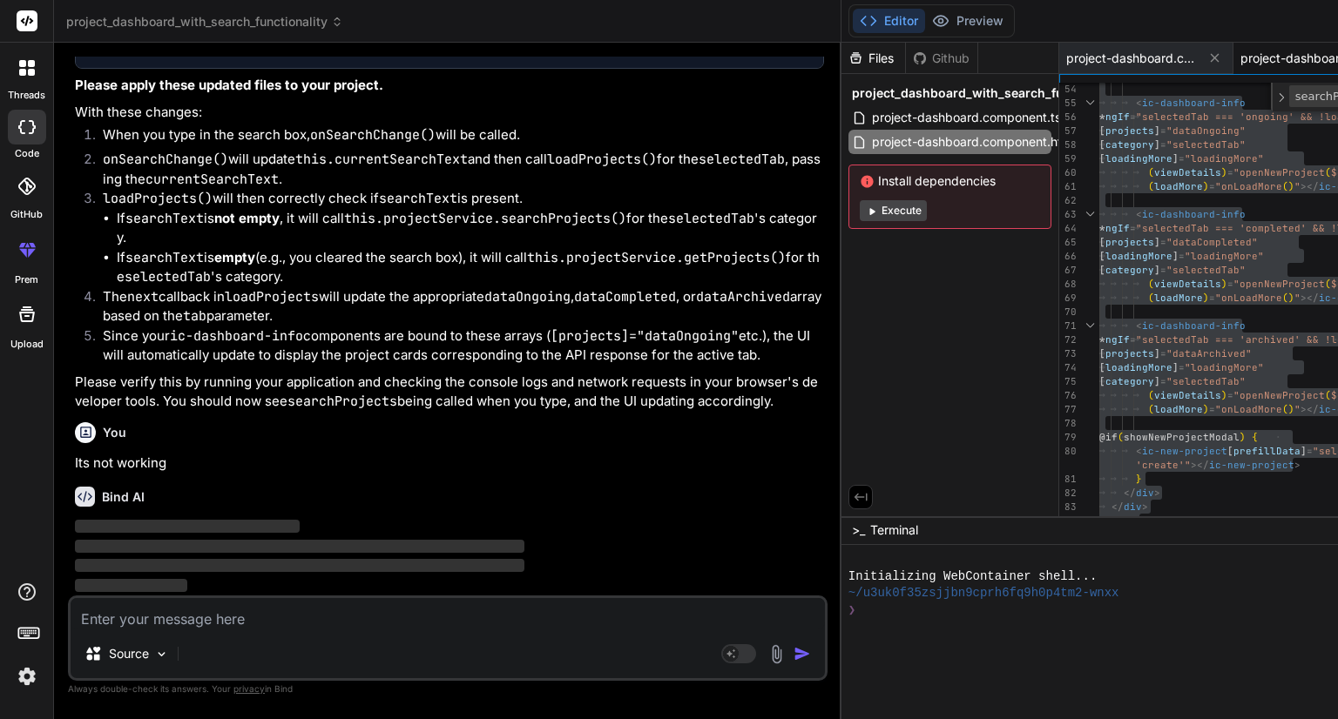
scroll to position [18311, 0]
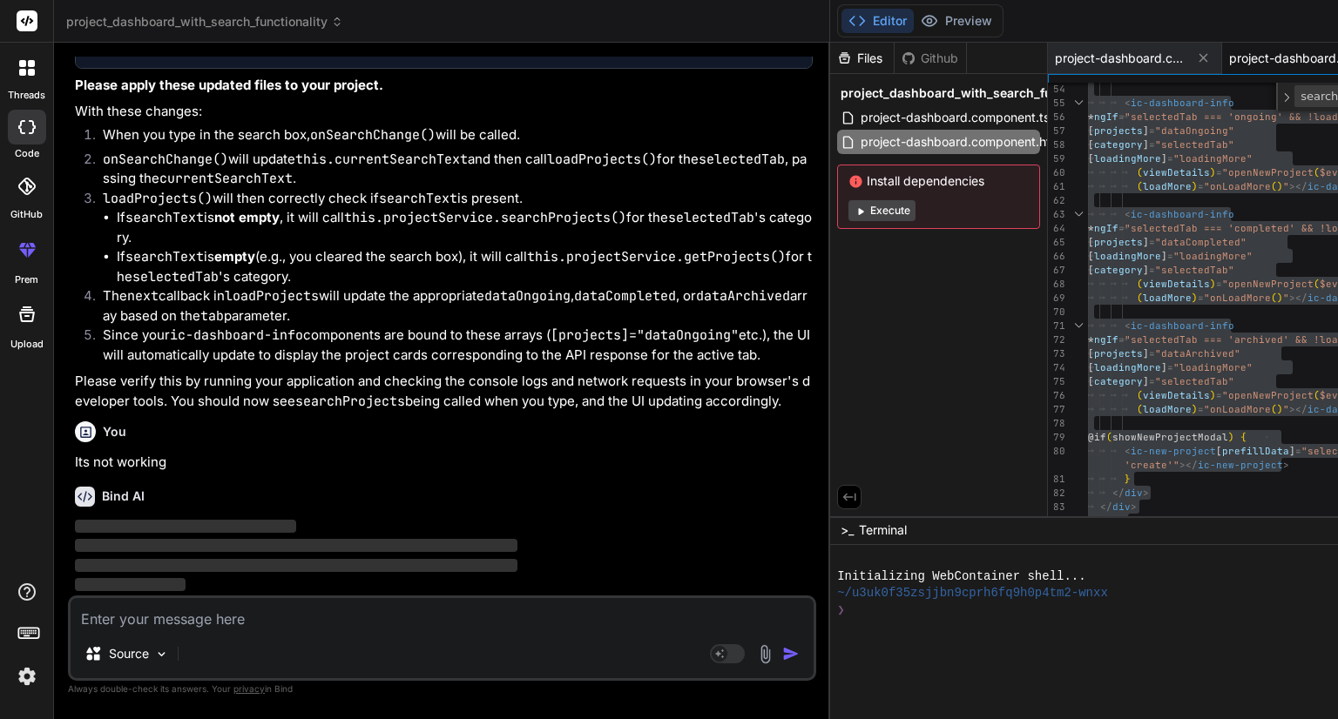
drag, startPoint x: 603, startPoint y: 356, endPoint x: 490, endPoint y: 357, distance: 113.2
click at [490, 357] on div "Bind AI Web Search Created with Pixso. Code Generator You hello Bind AI Hello! …" at bounding box center [442, 381] width 776 height 677
click at [841, 29] on button "Editor" at bounding box center [877, 21] width 72 height 24
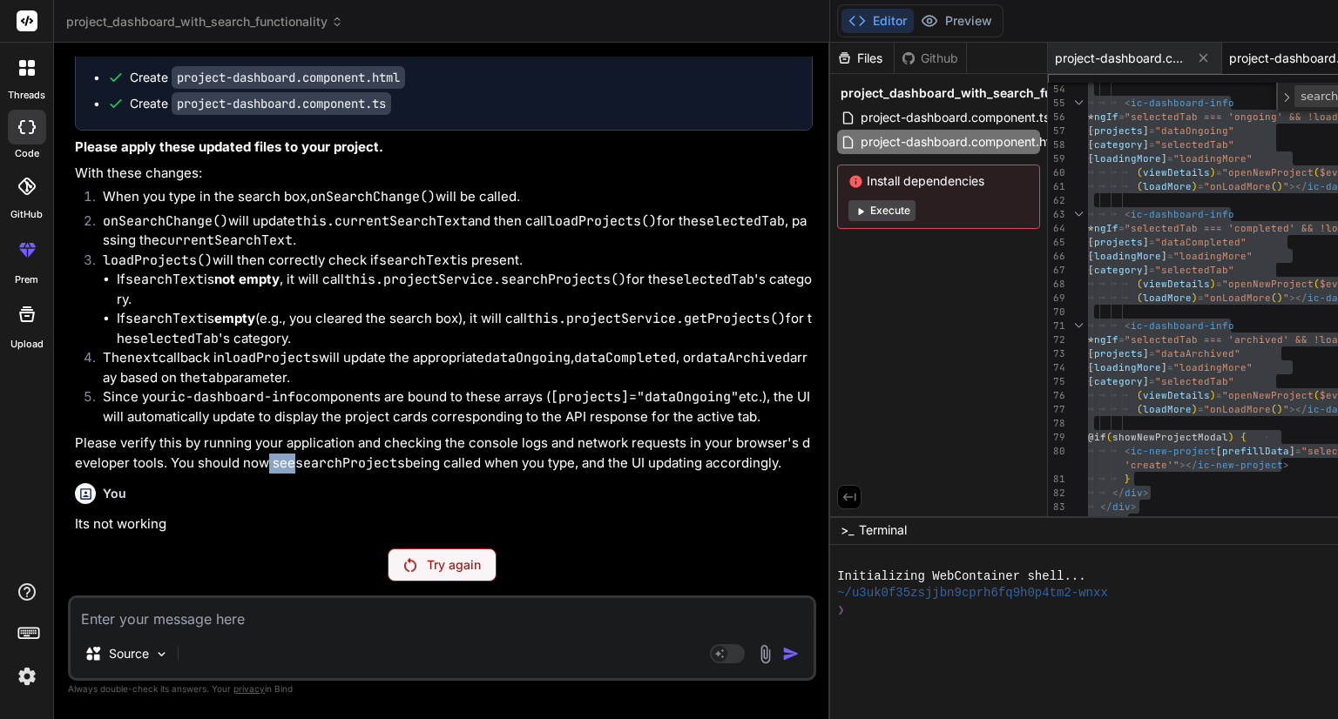
scroll to position [17323, 0]
click at [427, 568] on p "Try again" at bounding box center [454, 564] width 54 height 17
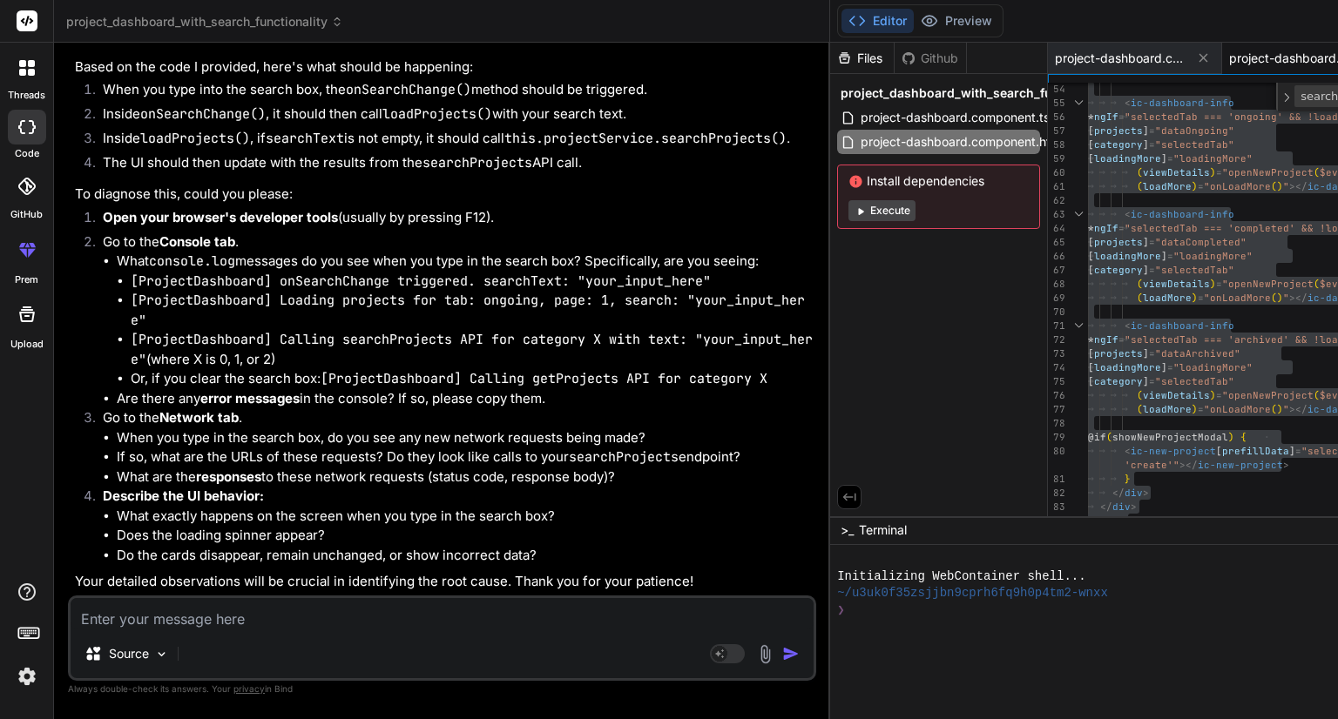
scroll to position [19099, 0]
